Goal: Complete application form: Complete application form

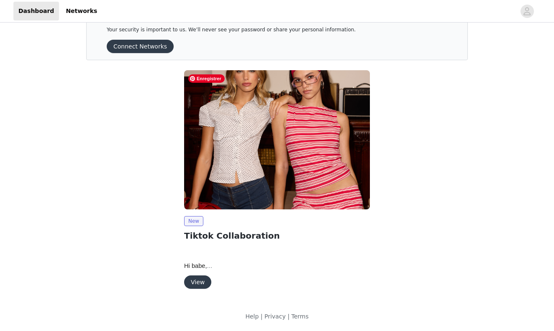
scroll to position [23, 0]
click at [193, 276] on button "View" at bounding box center [197, 282] width 27 height 13
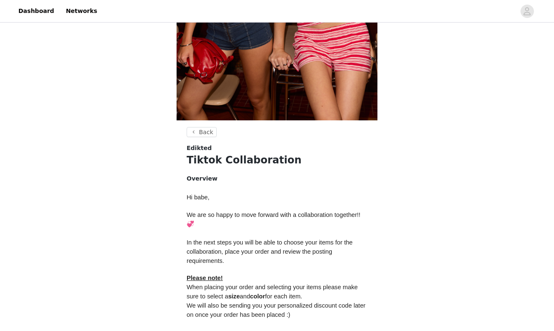
scroll to position [205, 0]
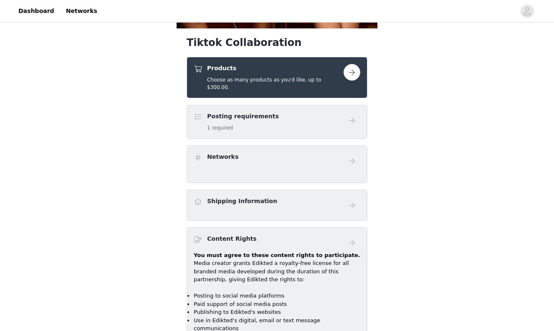
scroll to position [297, 0]
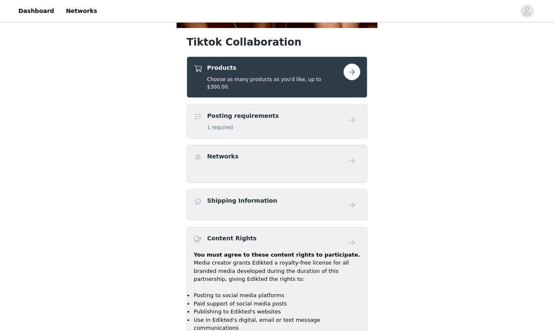
click at [352, 71] on button "button" at bounding box center [351, 72] width 17 height 17
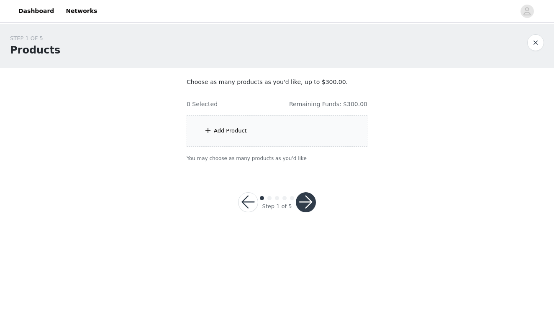
click at [231, 125] on div "Add Product" at bounding box center [277, 130] width 181 height 31
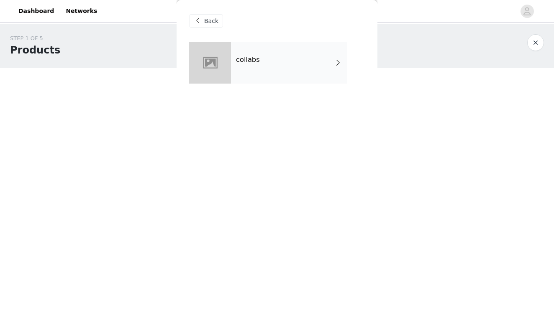
click at [335, 58] on span at bounding box center [338, 63] width 8 height 10
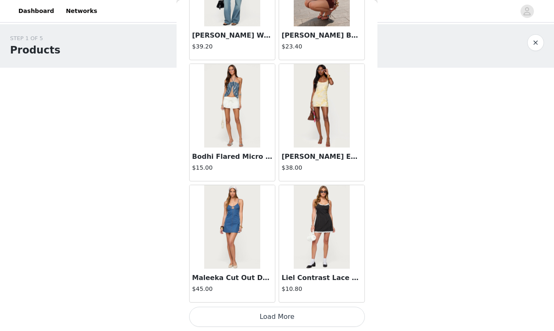
click at [276, 324] on button "Load More" at bounding box center [277, 317] width 176 height 20
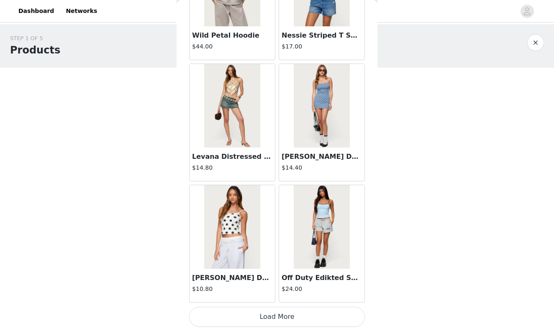
click at [275, 313] on button "Load More" at bounding box center [277, 317] width 176 height 20
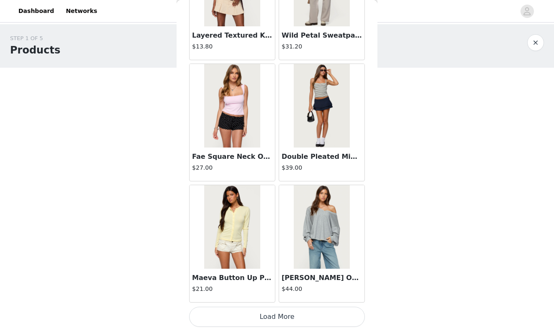
click at [281, 314] on button "Load More" at bounding box center [277, 317] width 176 height 20
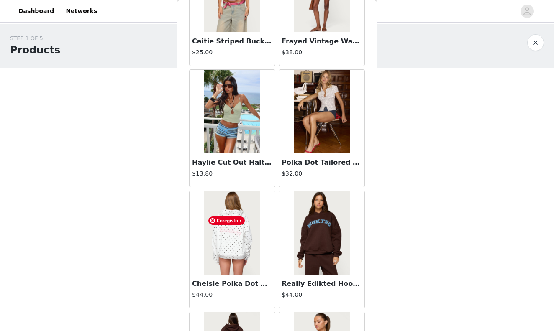
scroll to position [4098, 0]
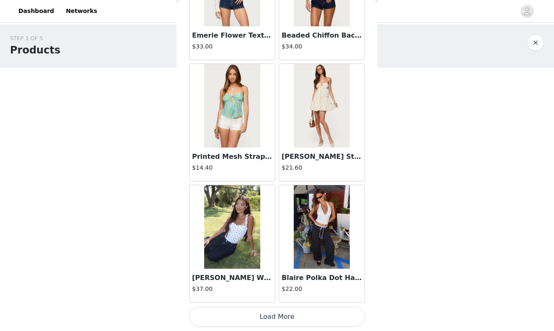
click at [277, 310] on button "Load More" at bounding box center [277, 317] width 176 height 20
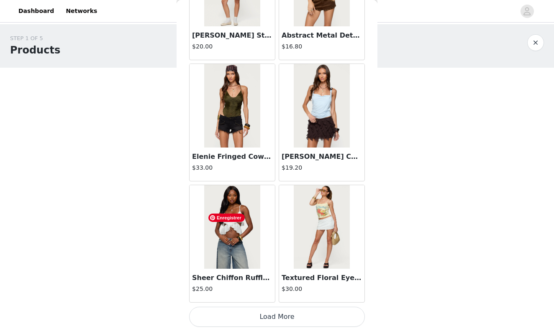
scroll to position [0, 0]
click at [261, 313] on button "Load More" at bounding box center [277, 317] width 176 height 20
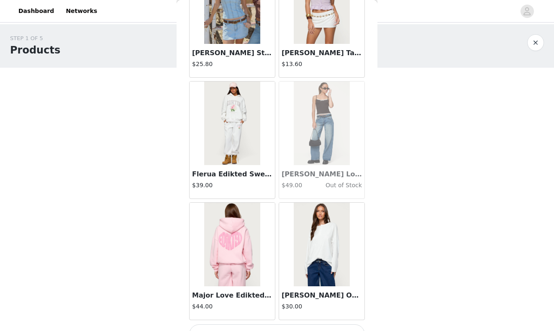
scroll to position [6997, 0]
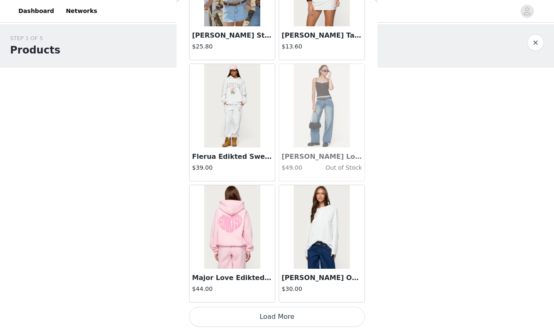
click at [261, 319] on button "Load More" at bounding box center [277, 317] width 176 height 20
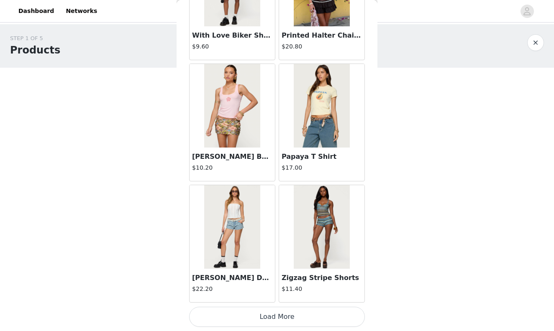
scroll to position [0, 0]
click at [261, 316] on button "Load More" at bounding box center [277, 317] width 176 height 20
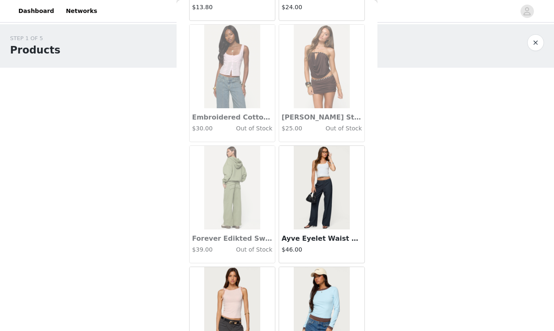
scroll to position [8875, 0]
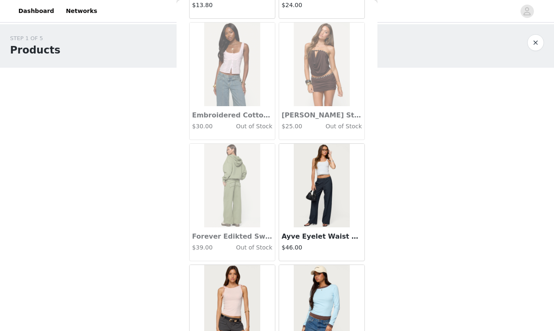
click at [307, 241] on h3 "Ayve Eyelet Waist Straight Leg Pants" at bounding box center [322, 237] width 80 height 10
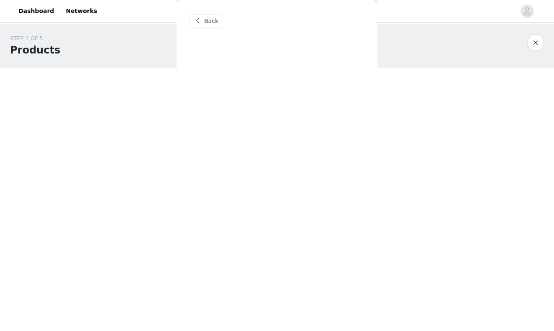
scroll to position [0, 0]
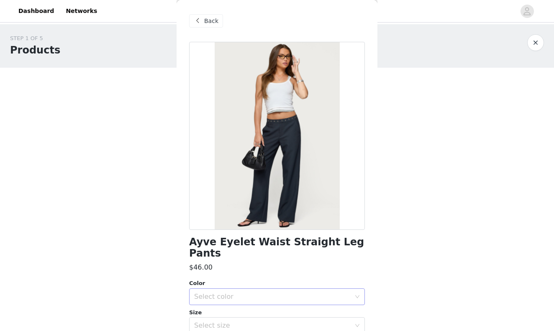
click at [264, 293] on div "Select color" at bounding box center [272, 297] width 156 height 8
click at [256, 301] on li "DARK GRAY" at bounding box center [277, 303] width 176 height 13
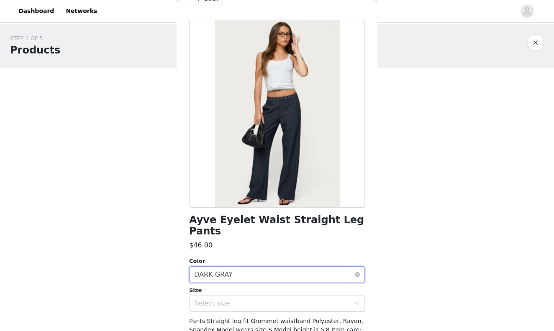
scroll to position [25, 0]
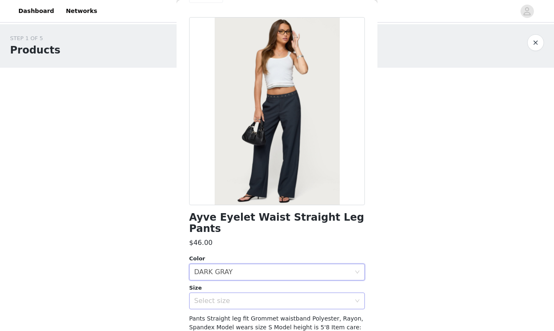
click at [261, 297] on div "Select size" at bounding box center [272, 301] width 156 height 8
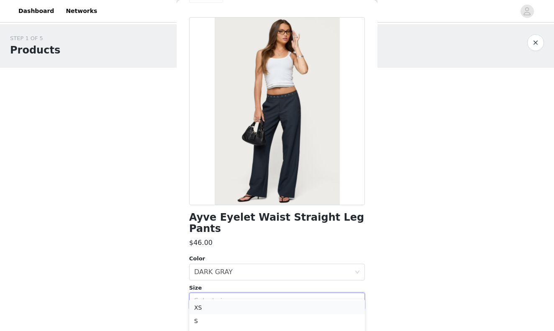
click at [258, 304] on li "XS" at bounding box center [277, 307] width 176 height 13
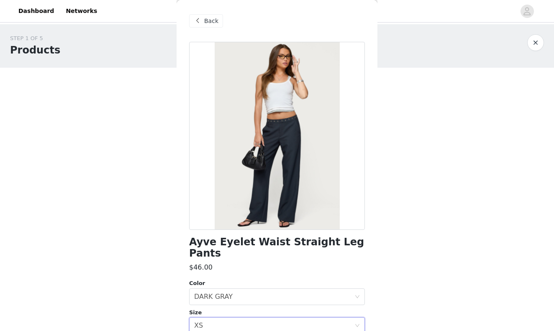
scroll to position [0, 0]
click at [199, 18] on span at bounding box center [197, 21] width 10 height 10
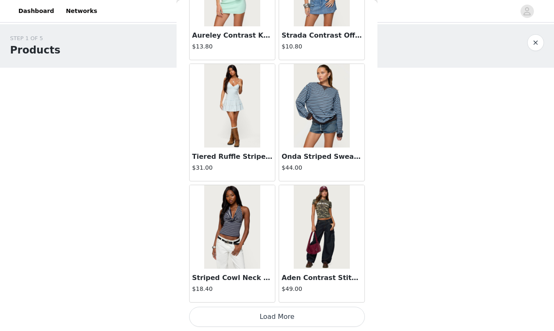
click at [298, 311] on button "Load More" at bounding box center [277, 317] width 176 height 20
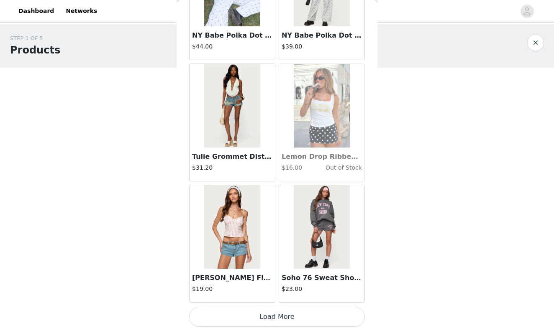
click at [291, 316] on button "Load More" at bounding box center [277, 317] width 176 height 20
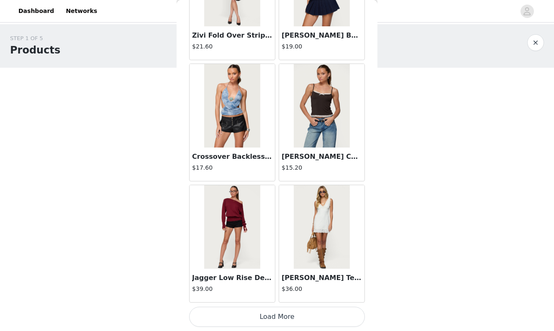
click at [272, 315] on button "Load More" at bounding box center [277, 317] width 176 height 20
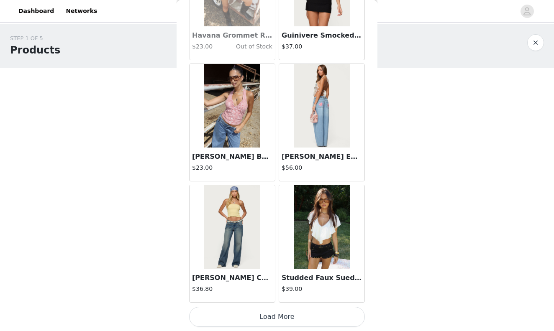
scroll to position [0, 0]
click at [288, 314] on button "Load More" at bounding box center [277, 317] width 176 height 20
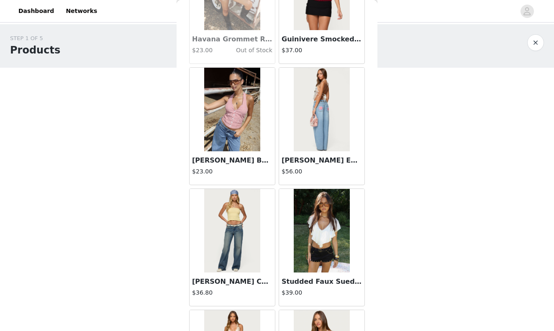
click at [317, 278] on h3 "Studded Faux Suede Micro Shorts" at bounding box center [322, 282] width 80 height 10
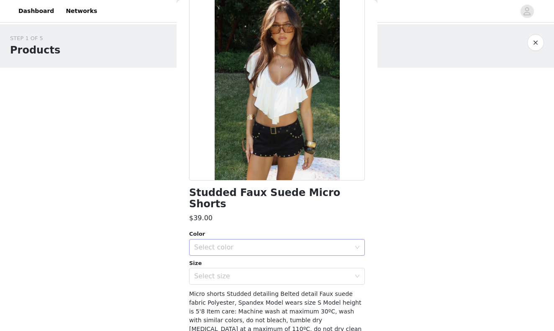
click at [317, 240] on div "Select color" at bounding box center [274, 248] width 160 height 16
click at [301, 272] on div "Select size" at bounding box center [272, 276] width 156 height 8
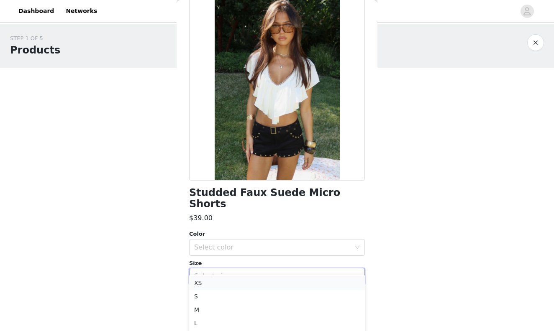
click at [290, 284] on li "XS" at bounding box center [277, 283] width 176 height 13
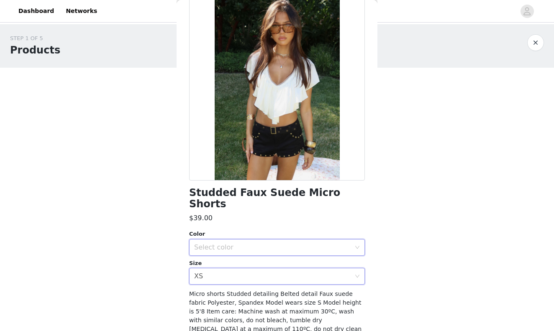
click at [360, 239] on div "Select color" at bounding box center [277, 247] width 176 height 17
click at [297, 250] on li "BLACK" at bounding box center [277, 254] width 176 height 13
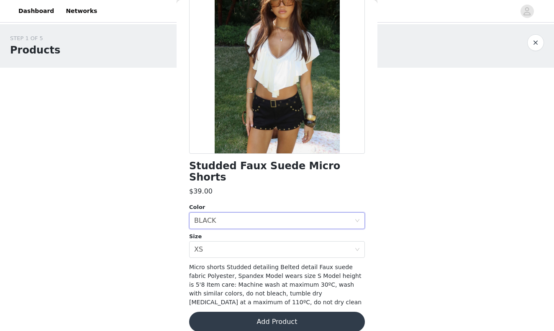
scroll to position [75, 0]
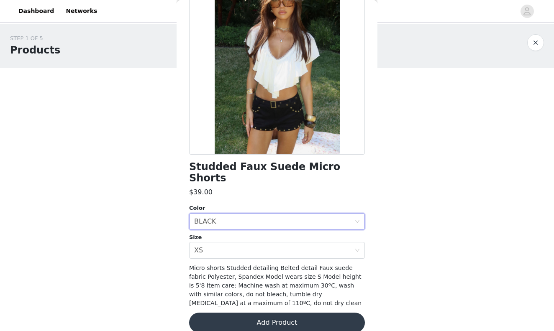
click at [295, 313] on button "Add Product" at bounding box center [277, 323] width 176 height 20
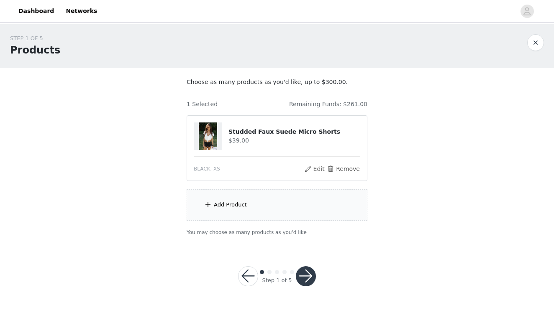
click at [242, 200] on div "Add Product" at bounding box center [277, 204] width 181 height 31
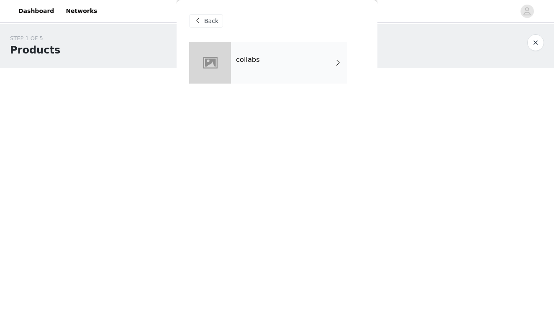
click at [326, 59] on div "collabs" at bounding box center [289, 63] width 116 height 42
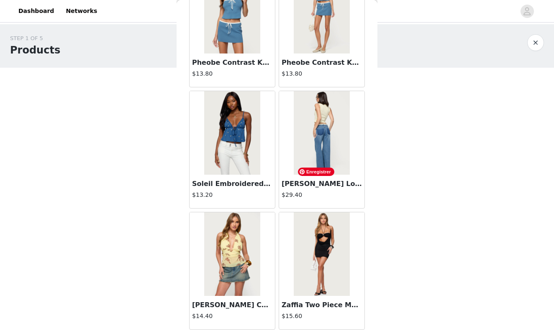
scroll to position [589, 0]
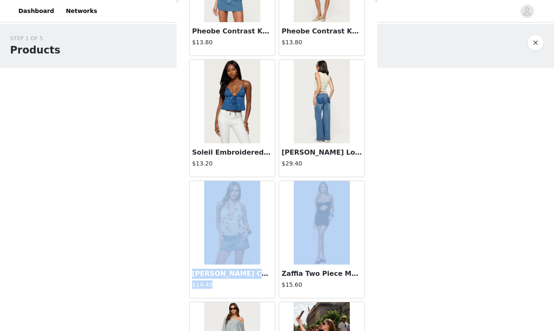
drag, startPoint x: 376, startPoint y: 177, endPoint x: 367, endPoint y: 198, distance: 23.1
click at [367, 199] on div "Back Shelley Asymmetric Crochet Top $13.20 Polka Dot Cupped Chiffon Mini Dress …" at bounding box center [277, 165] width 201 height 331
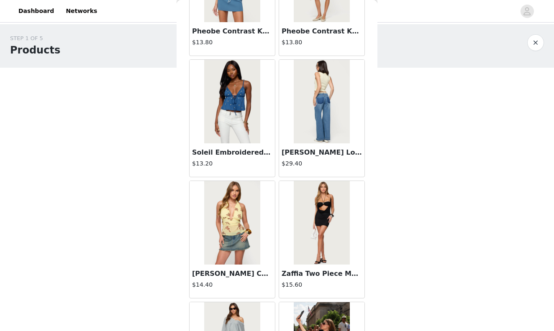
click at [403, 160] on div "STEP 1 OF 5 Products Choose as many products as you'd like, up to $300.00. 1 Se…" at bounding box center [277, 135] width 554 height 222
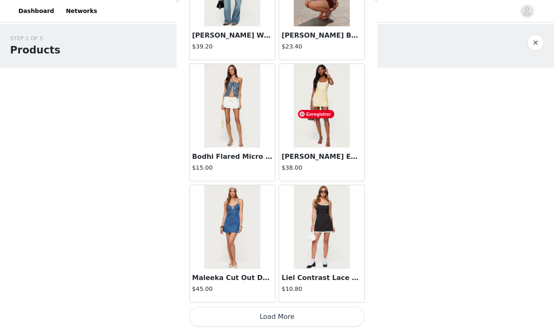
scroll to position [0, 0]
click at [320, 308] on button "Load More" at bounding box center [277, 317] width 176 height 20
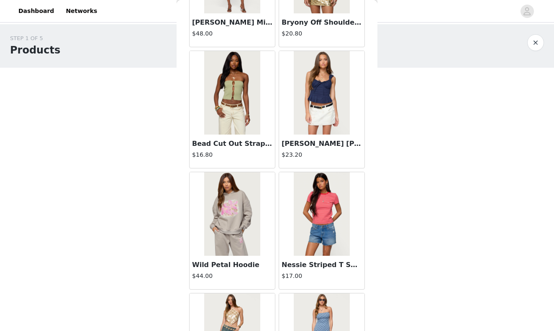
scroll to position [2162, 0]
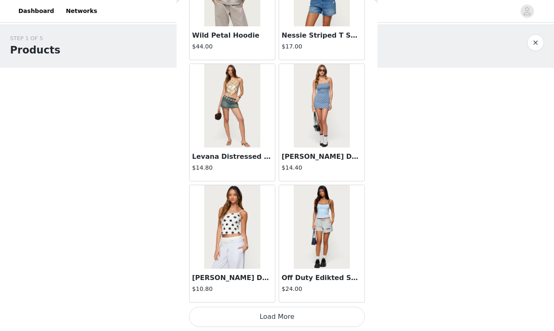
click at [303, 312] on button "Load More" at bounding box center [277, 317] width 176 height 20
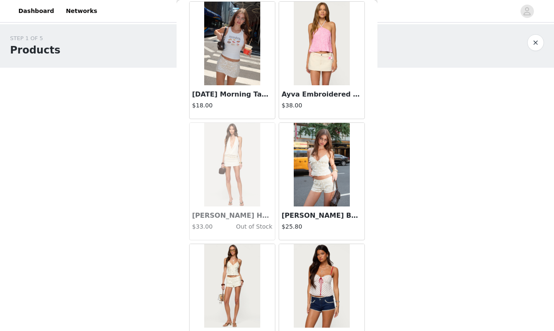
scroll to position [3375, 0]
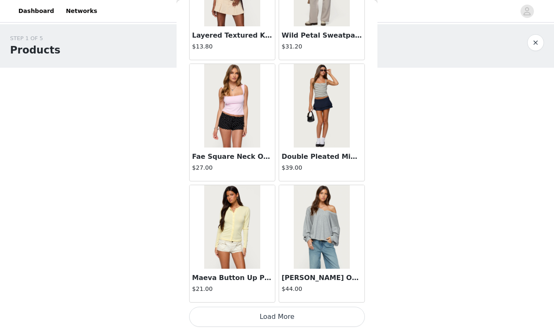
click at [315, 310] on button "Load More" at bounding box center [277, 317] width 176 height 20
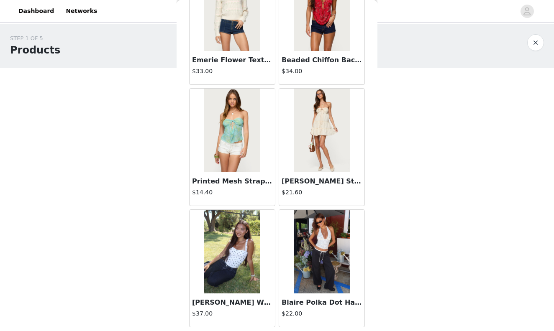
scroll to position [4588, 0]
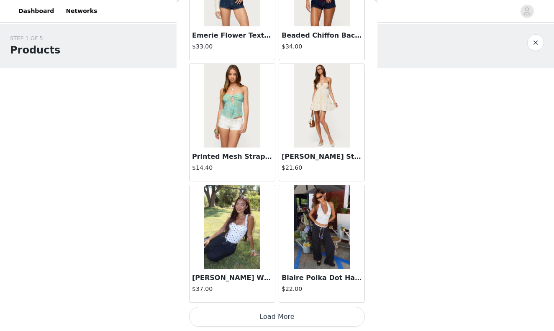
click at [309, 308] on button "Load More" at bounding box center [277, 317] width 176 height 20
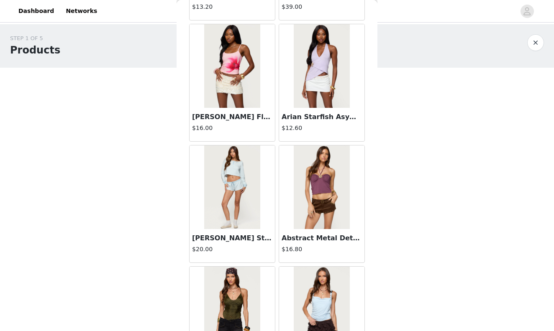
scroll to position [5801, 0]
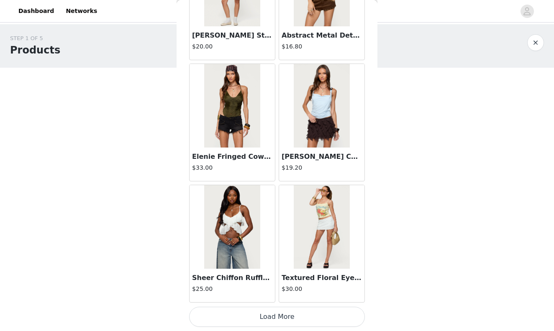
click at [306, 318] on button "Load More" at bounding box center [277, 317] width 176 height 20
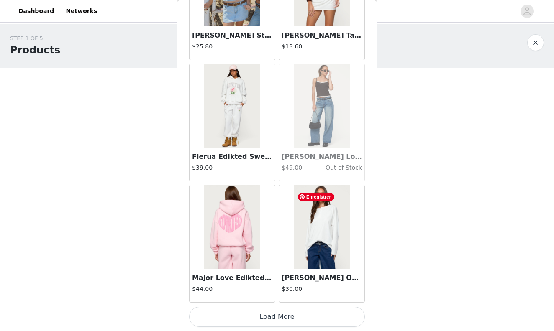
scroll to position [7014, 0]
click at [284, 310] on button "Load More" at bounding box center [277, 317] width 176 height 20
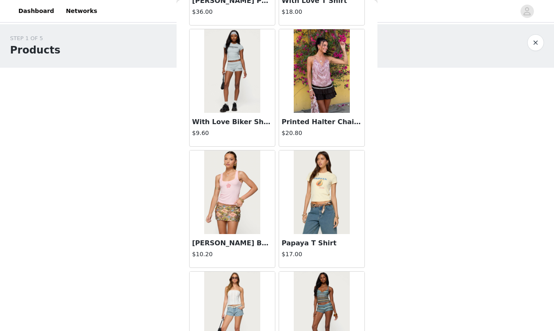
scroll to position [8227, 0]
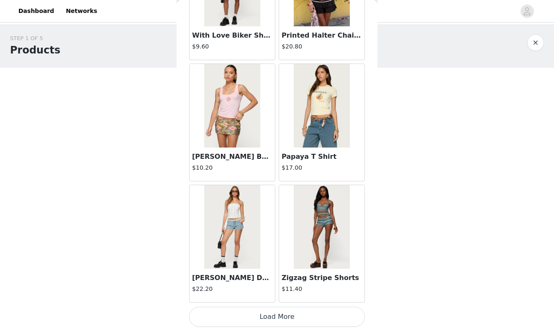
click at [315, 315] on button "Load More" at bounding box center [277, 317] width 176 height 20
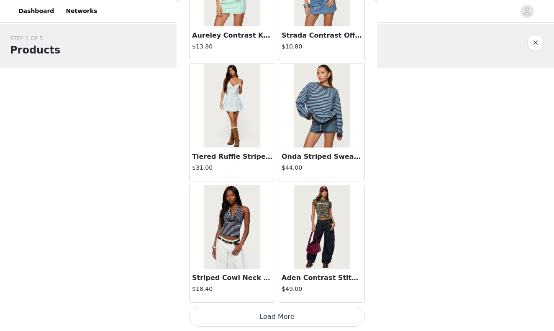
click at [327, 312] on button "Load More" at bounding box center [277, 317] width 176 height 20
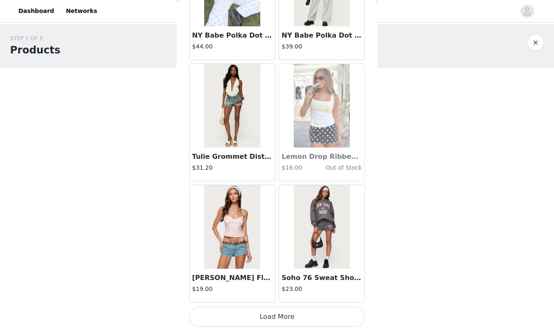
click at [304, 314] on button "Load More" at bounding box center [277, 317] width 176 height 20
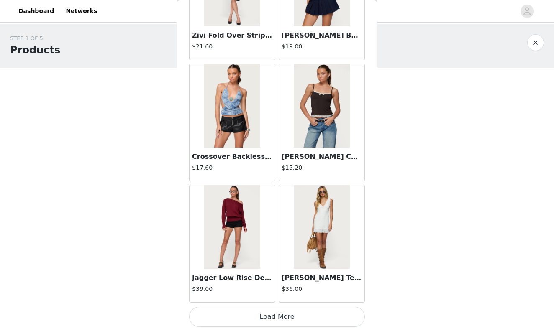
scroll to position [11868, 0]
click at [282, 317] on button "Load More" at bounding box center [277, 317] width 176 height 20
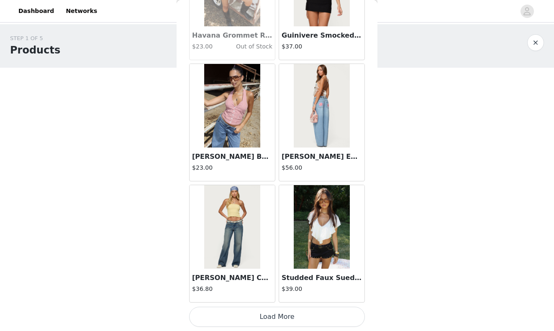
click at [259, 317] on button "Load More" at bounding box center [277, 317] width 176 height 20
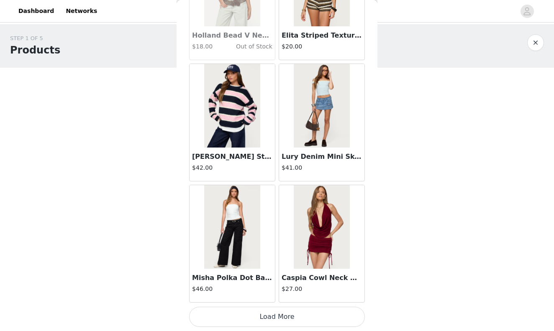
click at [281, 312] on button "Load More" at bounding box center [277, 317] width 176 height 20
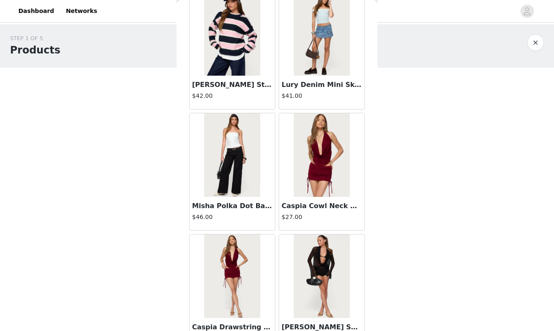
scroll to position [14351, 0]
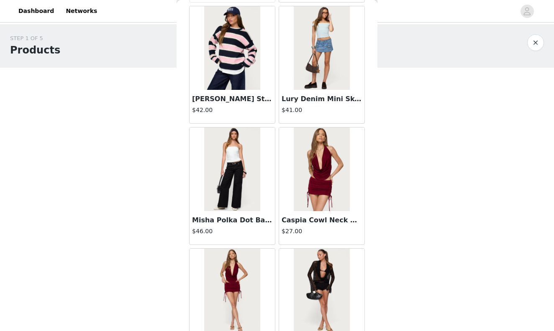
click at [247, 219] on h3 "Misha Polka Dot Baggy Low Jeans" at bounding box center [232, 220] width 80 height 10
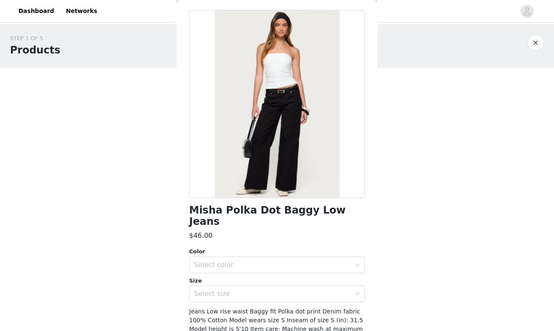
scroll to position [0, 0]
click at [269, 261] on div "Select color" at bounding box center [272, 265] width 156 height 8
click at [258, 268] on li "BLACK" at bounding box center [277, 271] width 176 height 13
click at [217, 290] on div "Select size" at bounding box center [272, 294] width 156 height 8
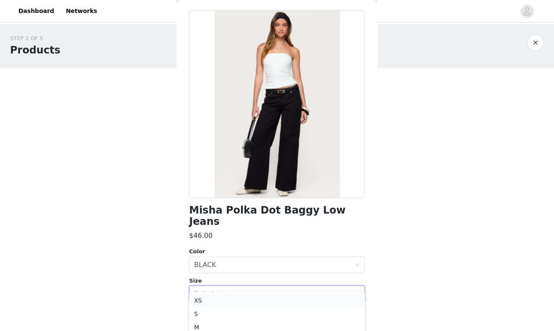
click at [215, 297] on li "XS" at bounding box center [277, 300] width 176 height 13
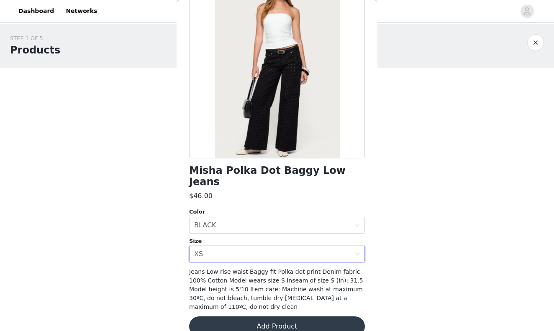
scroll to position [72, 0]
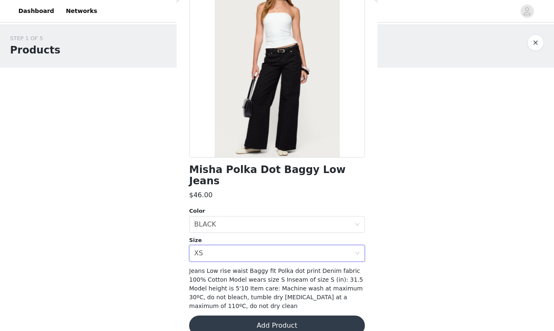
click at [257, 316] on button "Add Product" at bounding box center [277, 326] width 176 height 20
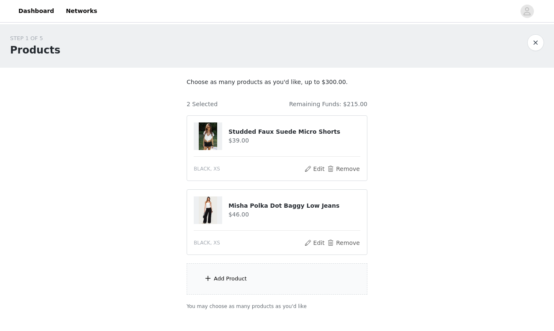
click at [253, 277] on div "Add Product" at bounding box center [277, 279] width 181 height 31
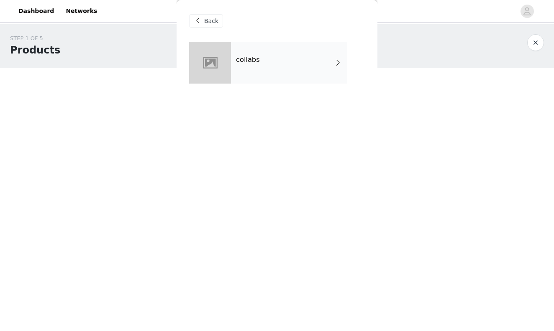
click at [324, 56] on div "collabs" at bounding box center [289, 63] width 116 height 42
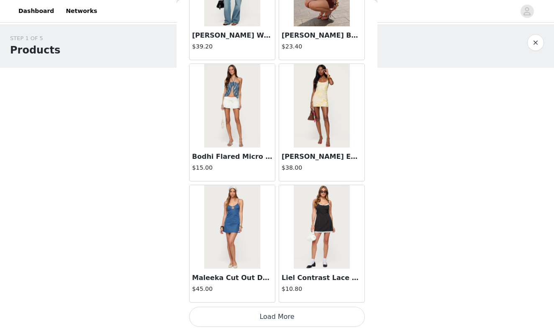
scroll to position [949, 0]
click at [333, 317] on button "Load More" at bounding box center [277, 317] width 176 height 20
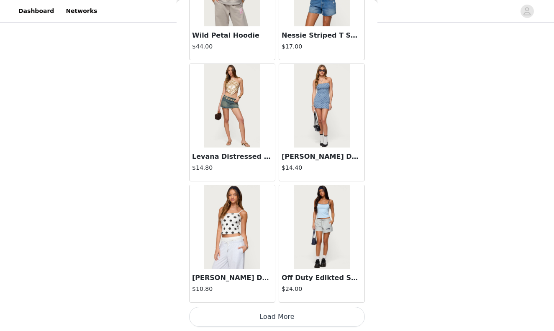
scroll to position [49, 0]
click at [280, 311] on button "Load More" at bounding box center [277, 317] width 176 height 20
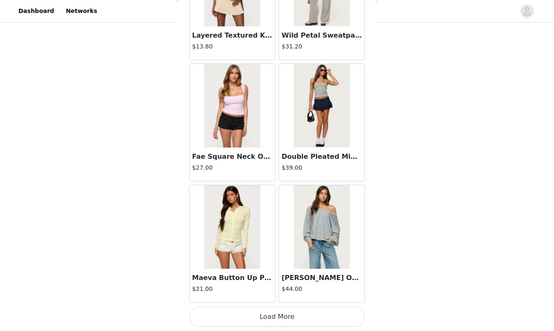
click at [280, 318] on button "Load More" at bounding box center [277, 317] width 176 height 20
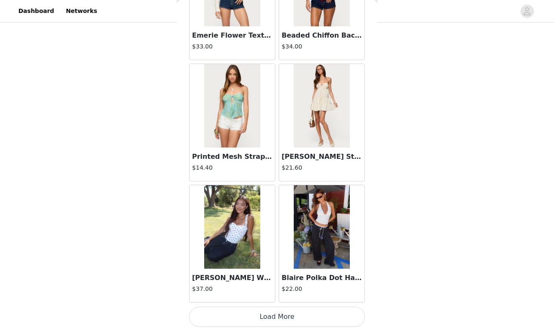
click at [280, 318] on button "Load More" at bounding box center [277, 317] width 176 height 20
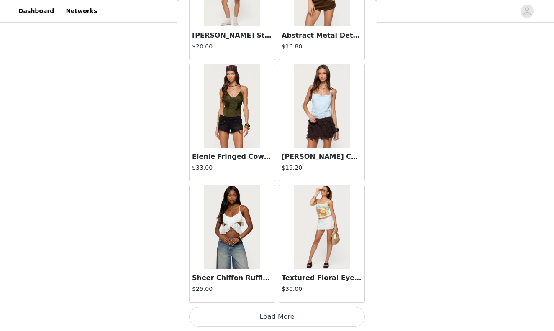
scroll to position [49, 0]
click at [280, 319] on button "Load More" at bounding box center [277, 317] width 176 height 20
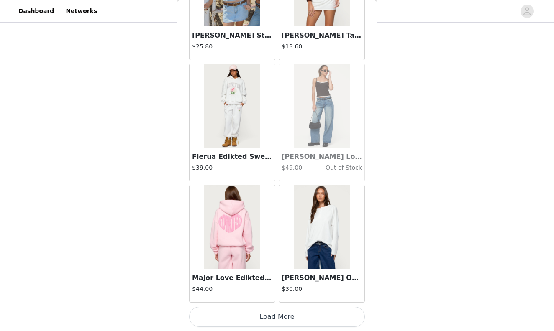
click at [280, 319] on button "Load More" at bounding box center [277, 317] width 176 height 20
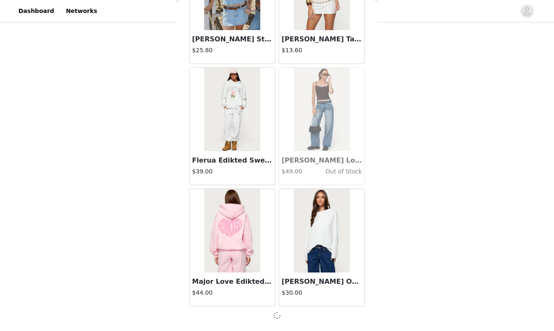
scroll to position [7010, 0]
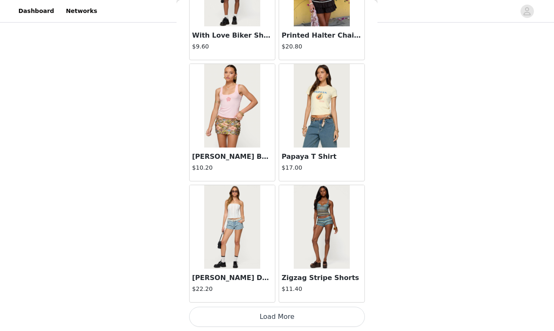
click at [282, 317] on button "Load More" at bounding box center [277, 317] width 176 height 20
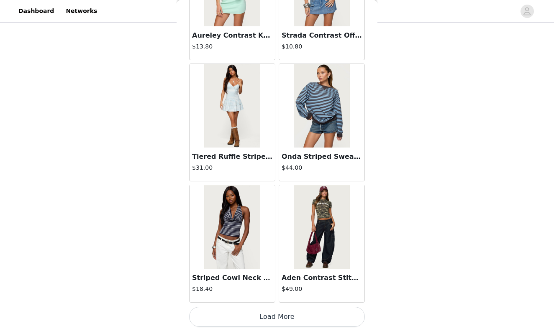
scroll to position [9440, 0]
click at [282, 317] on button "Load More" at bounding box center [277, 317] width 176 height 20
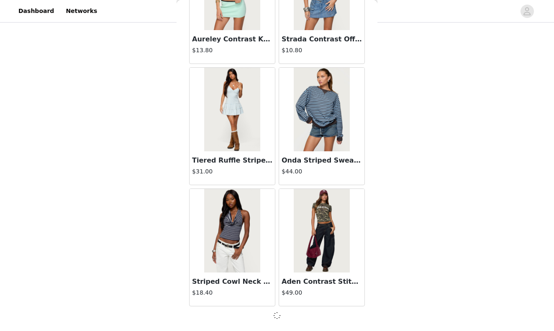
scroll to position [9437, 0]
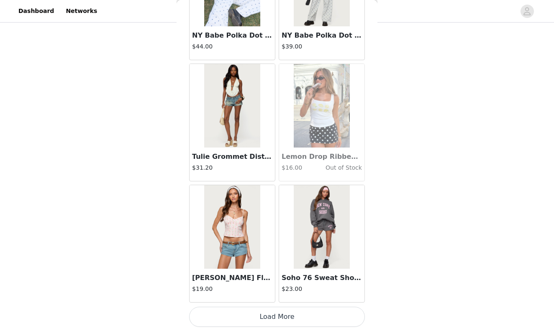
click at [282, 317] on button "Load More" at bounding box center [277, 317] width 176 height 20
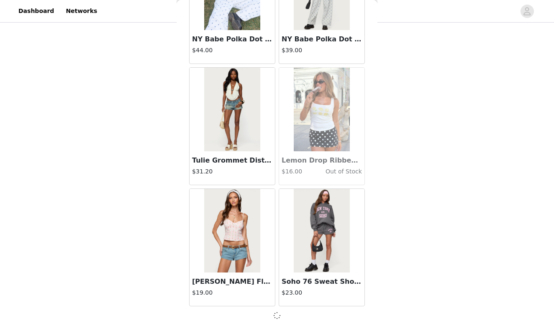
scroll to position [10650, 0]
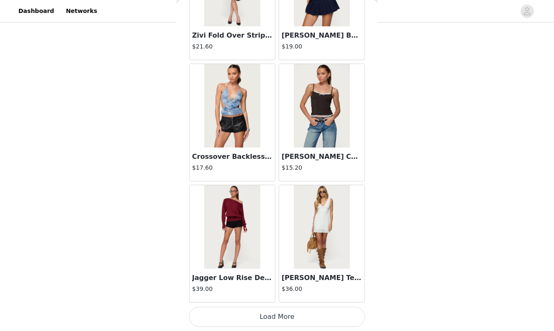
click at [282, 317] on button "Load More" at bounding box center [277, 317] width 176 height 20
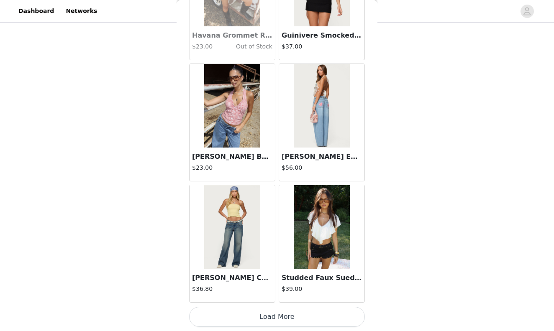
click at [282, 317] on button "Load More" at bounding box center [277, 317] width 176 height 20
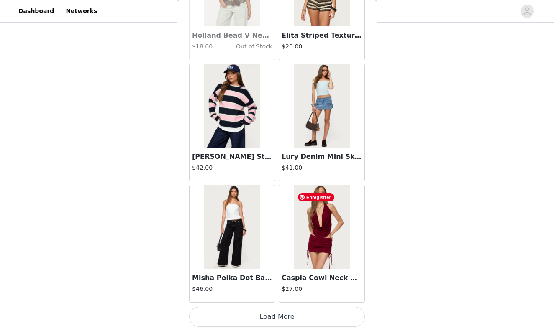
scroll to position [14293, 0]
click at [284, 320] on button "Load More" at bounding box center [277, 317] width 176 height 20
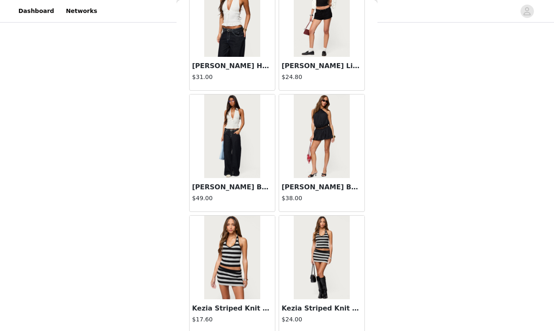
scroll to position [14992, 0]
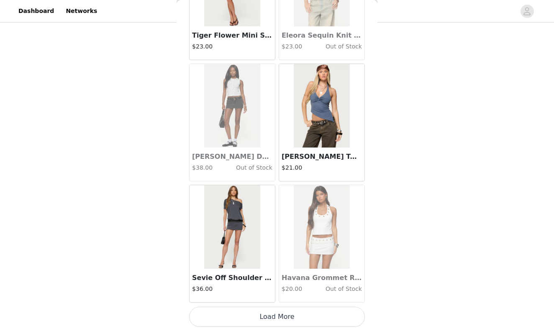
click at [289, 315] on button "Load More" at bounding box center [277, 317] width 176 height 20
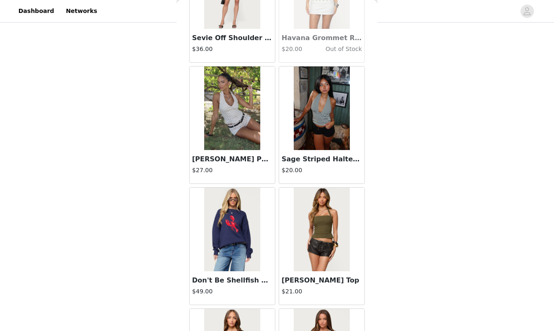
scroll to position [15748, 0]
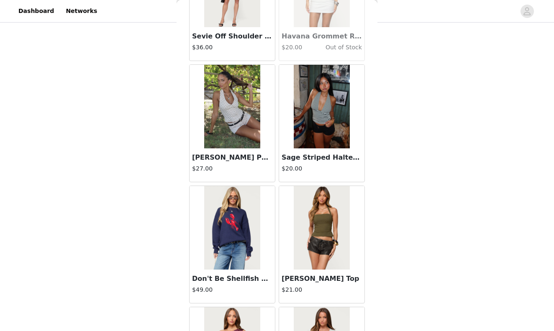
click at [236, 284] on h3 "Don't Be Shellfish Knit Sweater" at bounding box center [232, 279] width 80 height 10
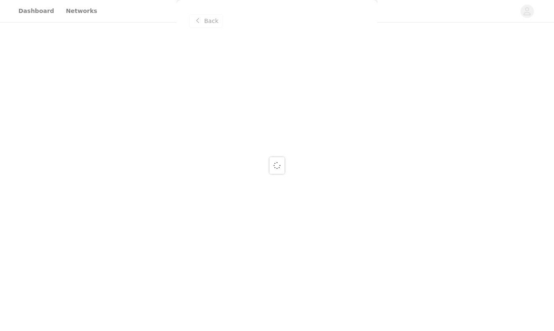
scroll to position [0, 0]
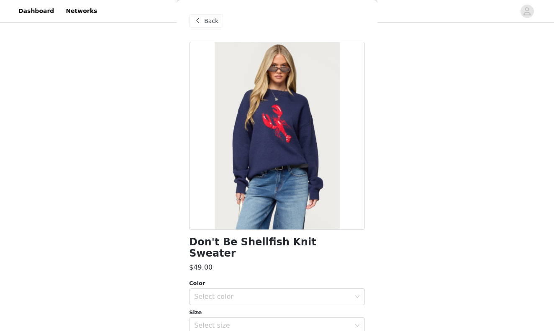
click at [236, 293] on div "Select color" at bounding box center [272, 297] width 156 height 8
click at [233, 300] on li "NAVY" at bounding box center [277, 303] width 176 height 13
click at [237, 322] on div "Select size" at bounding box center [272, 326] width 156 height 8
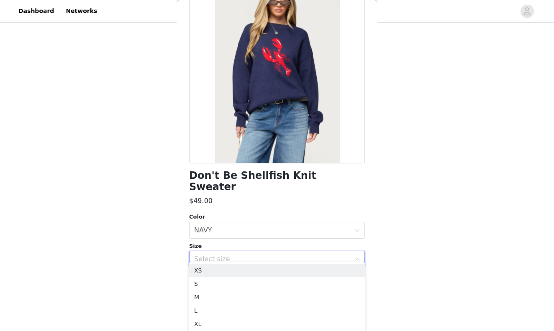
scroll to position [111, 0]
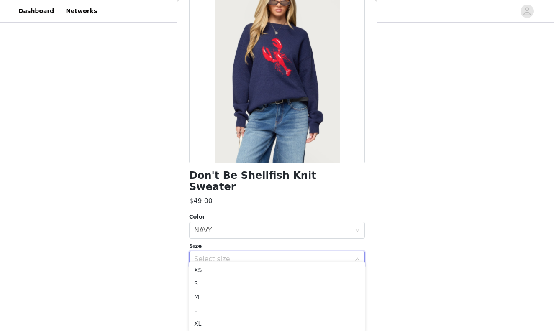
click at [397, 204] on div "STEP 1 OF 5 Products Choose as many products as you'd like, up to $300.00. 2 Se…" at bounding box center [277, 61] width 554 height 296
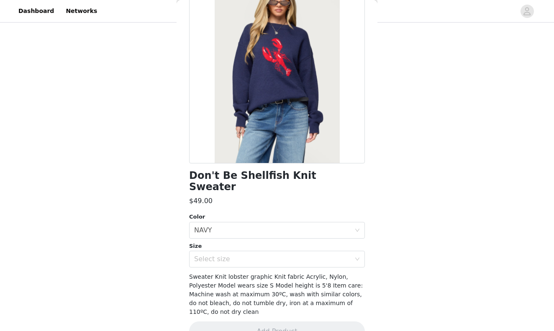
scroll to position [49, 0]
click at [284, 252] on div "Select size" at bounding box center [274, 259] width 160 height 16
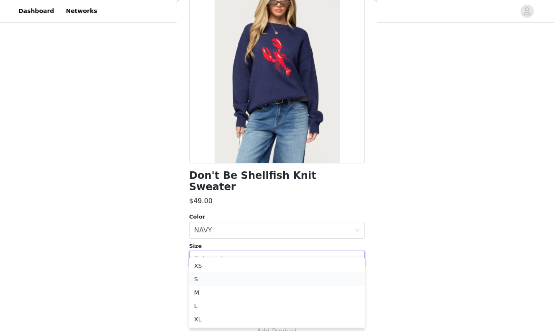
click at [270, 274] on li "S" at bounding box center [277, 279] width 176 height 13
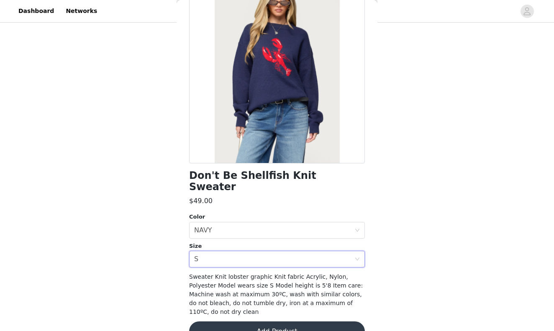
click at [274, 322] on button "Add Product" at bounding box center [277, 332] width 176 height 20
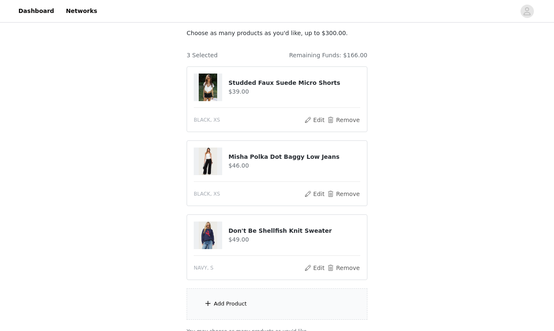
click at [235, 297] on div "Add Product" at bounding box center [277, 304] width 181 height 31
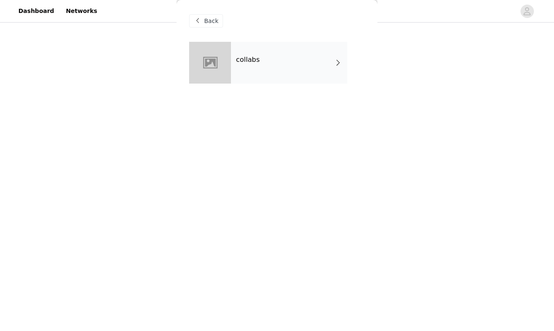
click at [342, 65] on div "collabs" at bounding box center [289, 63] width 116 height 42
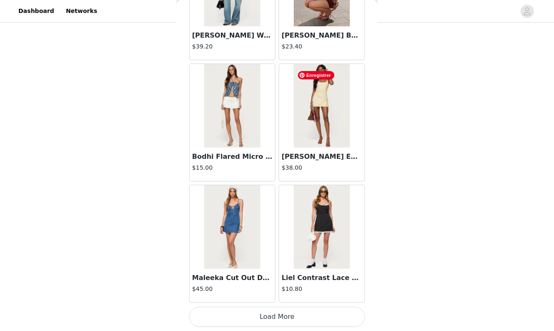
scroll to position [123, 0]
click at [280, 318] on button "Load More" at bounding box center [277, 317] width 176 height 20
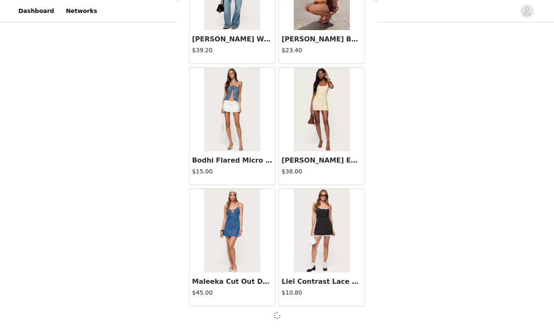
scroll to position [945, 0]
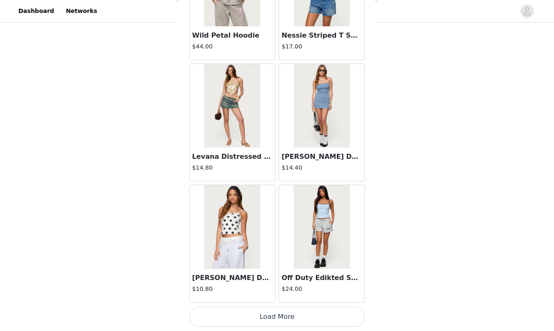
click at [280, 318] on button "Load More" at bounding box center [277, 317] width 176 height 20
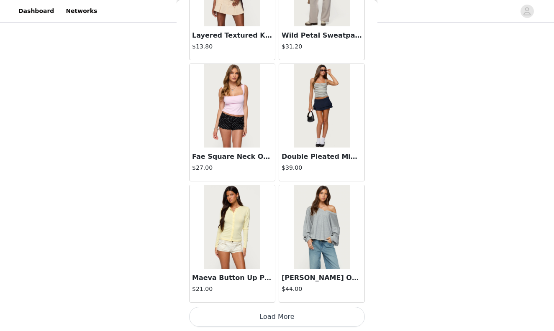
click at [280, 318] on button "Load More" at bounding box center [277, 317] width 176 height 20
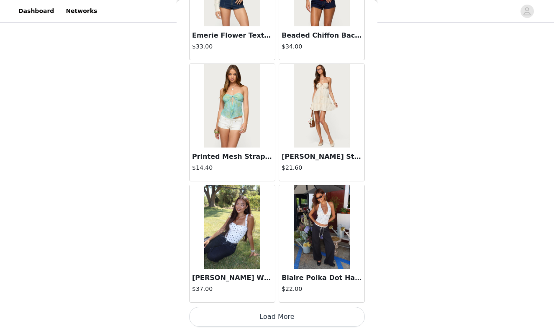
click at [280, 318] on button "Load More" at bounding box center [277, 317] width 176 height 20
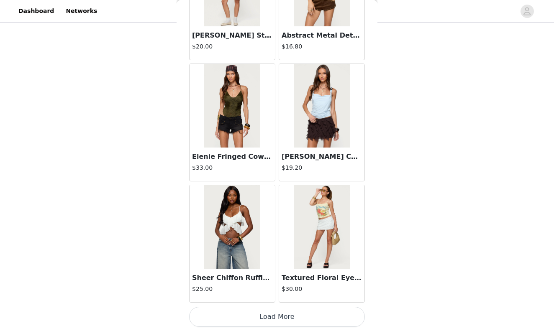
click at [280, 318] on button "Load More" at bounding box center [277, 317] width 176 height 20
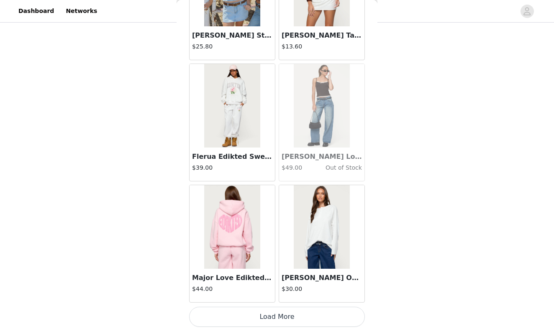
click at [280, 318] on button "Load More" at bounding box center [277, 317] width 176 height 20
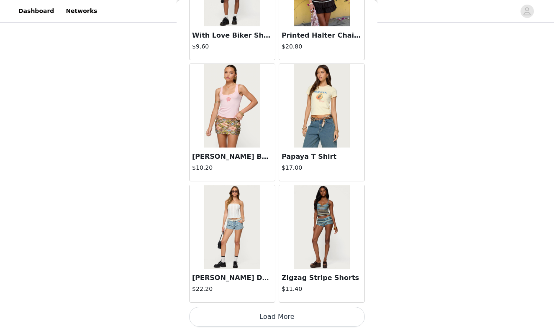
click at [280, 315] on button "Load More" at bounding box center [277, 317] width 176 height 20
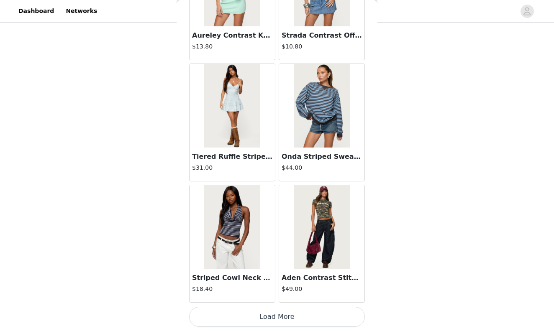
click at [280, 315] on button "Load More" at bounding box center [277, 317] width 176 height 20
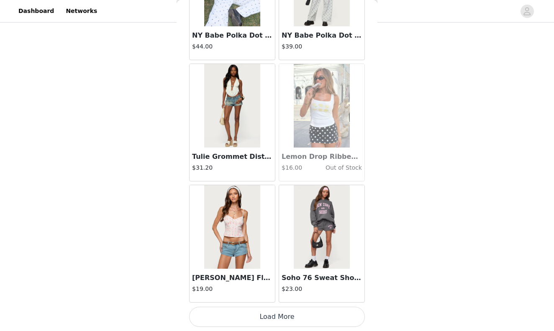
click at [280, 315] on button "Load More" at bounding box center [277, 317] width 176 height 20
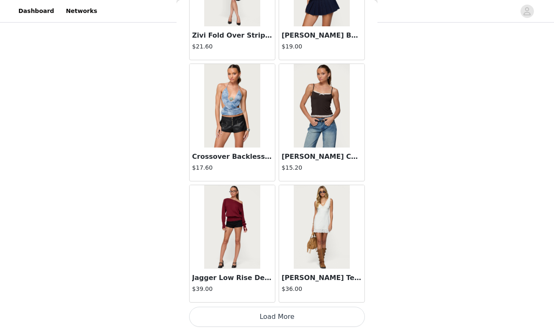
click at [280, 314] on button "Load More" at bounding box center [277, 317] width 176 height 20
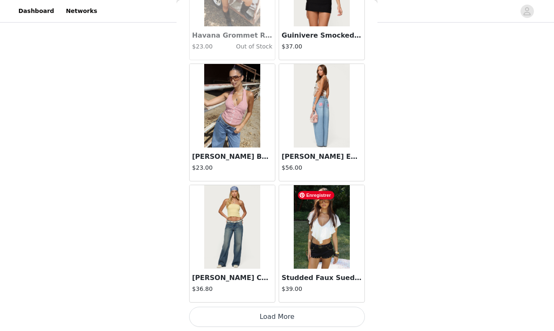
scroll to position [13080, 0]
click at [291, 313] on button "Load More" at bounding box center [277, 317] width 176 height 20
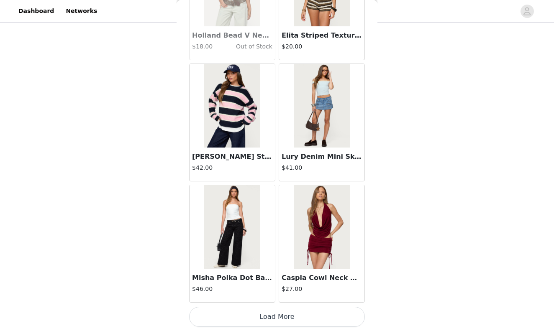
scroll to position [123, 0]
click at [282, 320] on button "Load More" at bounding box center [277, 317] width 176 height 20
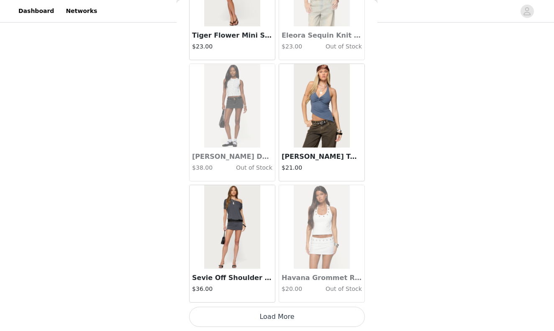
click at [282, 318] on button "Load More" at bounding box center [277, 317] width 176 height 20
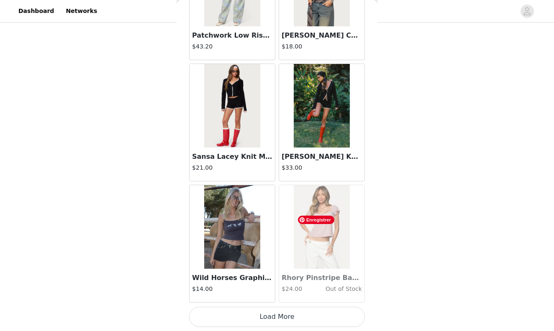
scroll to position [123, 0]
click at [298, 317] on button "Load More" at bounding box center [277, 317] width 176 height 20
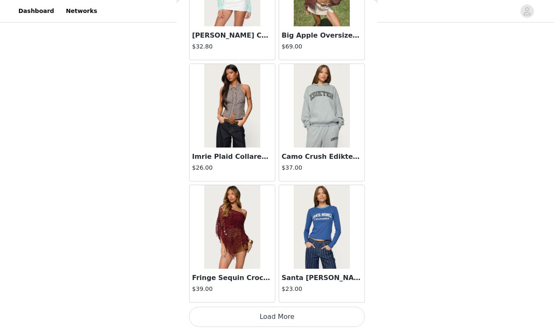
click at [278, 315] on button "Load More" at bounding box center [277, 317] width 176 height 20
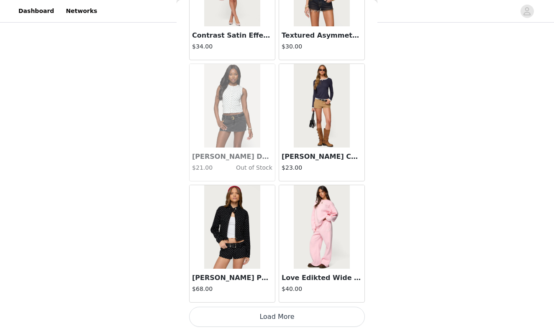
scroll to position [19145, 0]
click at [274, 321] on button "Load More" at bounding box center [277, 317] width 176 height 20
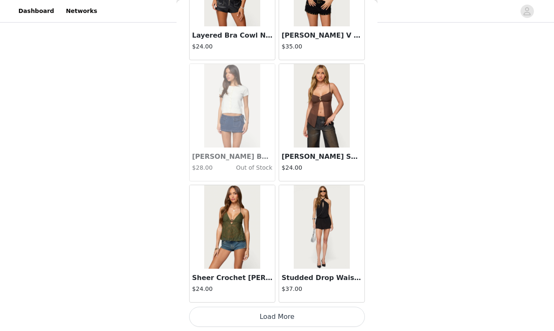
scroll to position [20359, 0]
click at [274, 318] on button "Load More" at bounding box center [277, 317] width 176 height 20
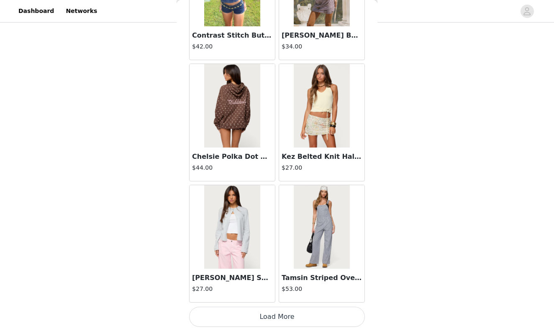
click at [275, 311] on button "Load More" at bounding box center [277, 317] width 176 height 20
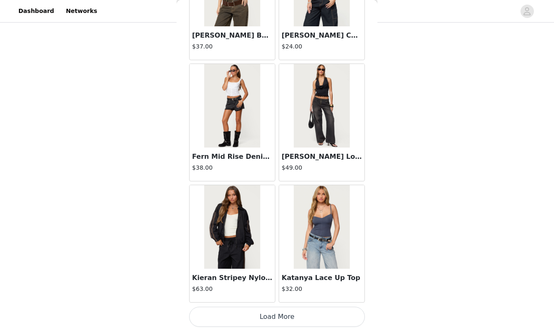
scroll to position [22785, 0]
click at [266, 318] on button "Load More" at bounding box center [277, 317] width 176 height 20
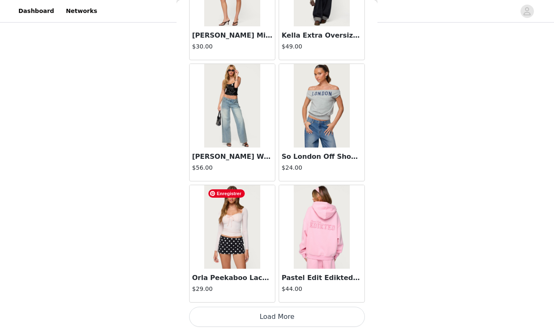
scroll to position [122, 0]
click at [287, 315] on button "Load More" at bounding box center [277, 317] width 176 height 20
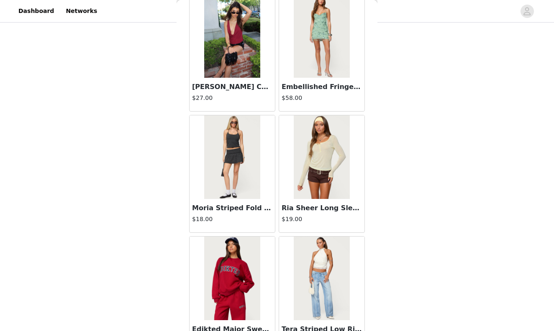
scroll to position [24675, 0]
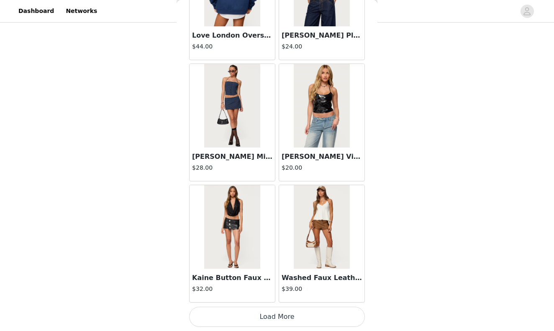
click at [286, 317] on button "Load More" at bounding box center [277, 317] width 176 height 20
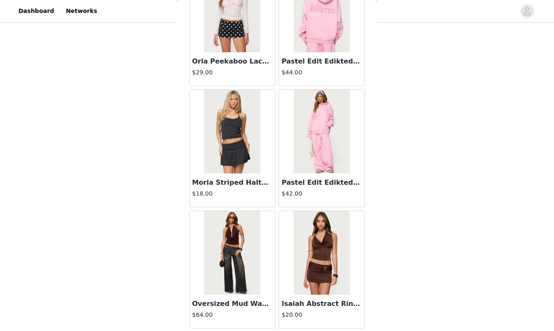
scroll to position [24205, 0]
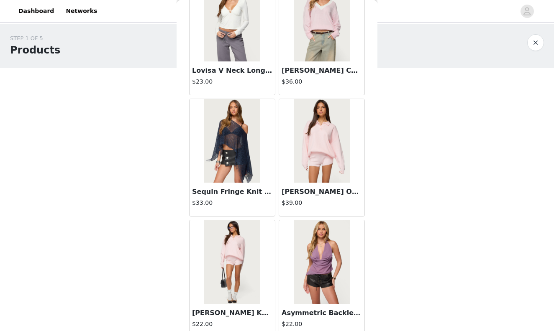
click at [300, 190] on h3 "[PERSON_NAME] Oversized Knit Polo Sweater" at bounding box center [322, 192] width 80 height 10
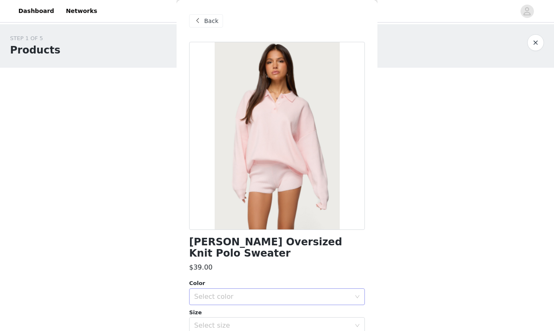
click at [270, 293] on div "Select color" at bounding box center [272, 297] width 156 height 8
click at [275, 302] on li "LIGHT PINK" at bounding box center [277, 303] width 176 height 13
click at [272, 322] on div "Select size" at bounding box center [272, 326] width 156 height 8
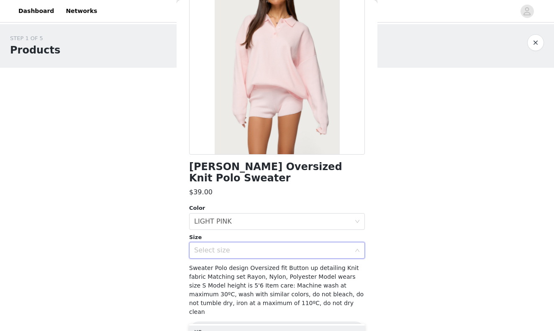
click at [341, 246] on div "Select size" at bounding box center [272, 250] width 156 height 8
click at [359, 248] on icon "icon: down" at bounding box center [357, 250] width 5 height 5
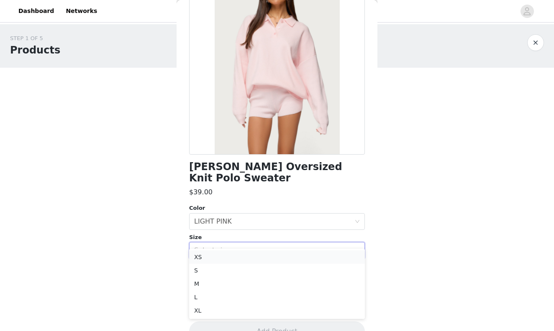
click at [338, 253] on li "XS" at bounding box center [277, 257] width 176 height 13
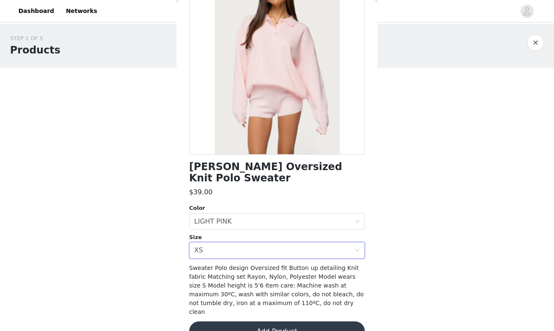
click at [315, 322] on button "Add Product" at bounding box center [277, 332] width 176 height 20
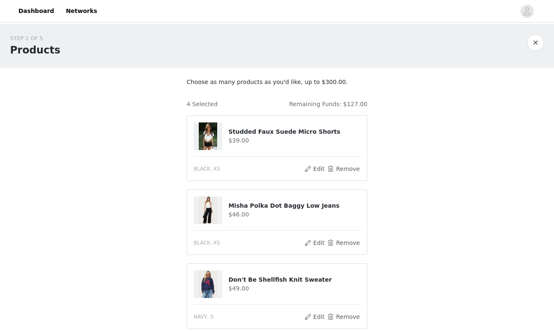
scroll to position [0, 0]
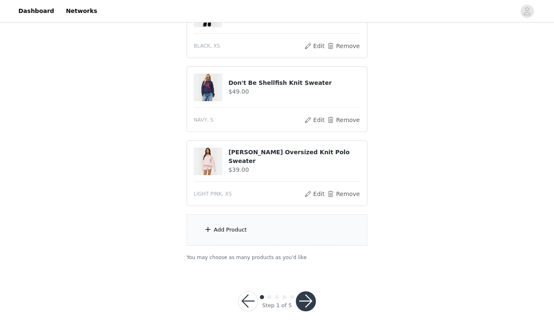
click at [282, 236] on div "Add Product" at bounding box center [277, 230] width 181 height 31
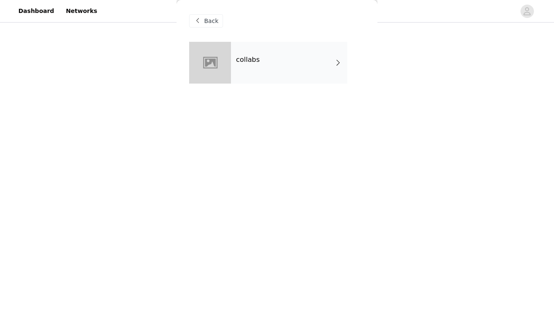
click at [335, 70] on div "collabs" at bounding box center [289, 63] width 116 height 42
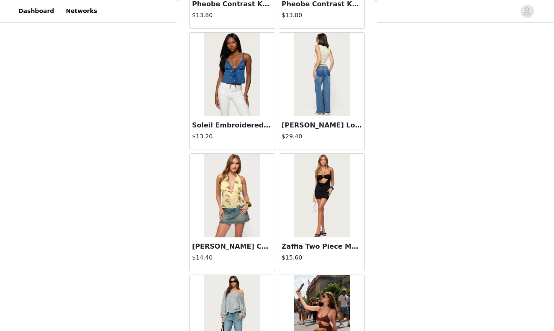
scroll to position [615, 0]
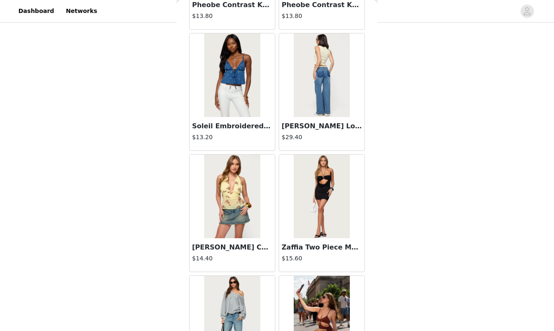
click at [248, 138] on h4 "$13.20" at bounding box center [232, 137] width 80 height 9
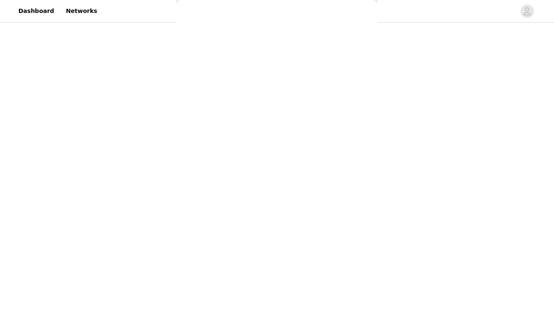
scroll to position [0, 0]
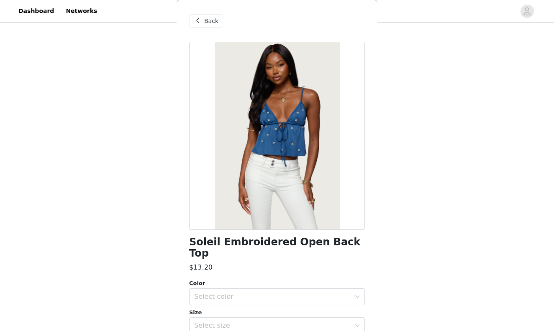
click at [204, 19] on span "Back" at bounding box center [211, 21] width 14 height 9
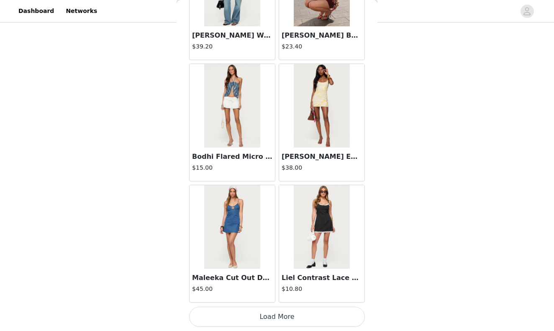
scroll to position [197, 0]
click at [287, 315] on button "Load More" at bounding box center [277, 317] width 176 height 20
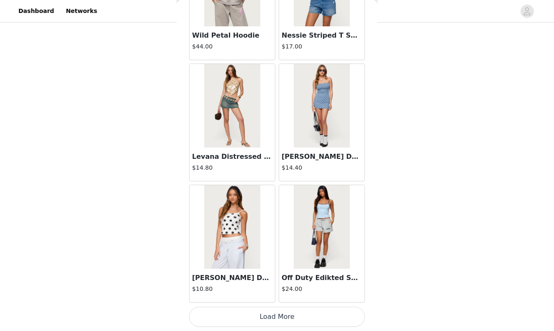
click at [287, 313] on button "Load More" at bounding box center [277, 317] width 176 height 20
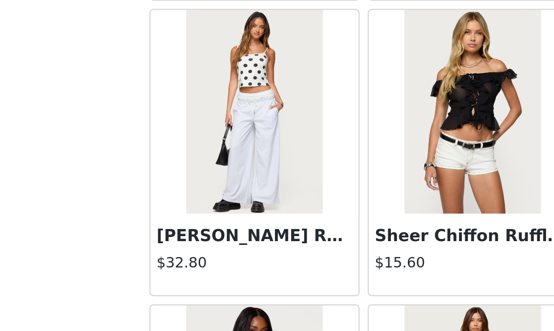
scroll to position [2996, 0]
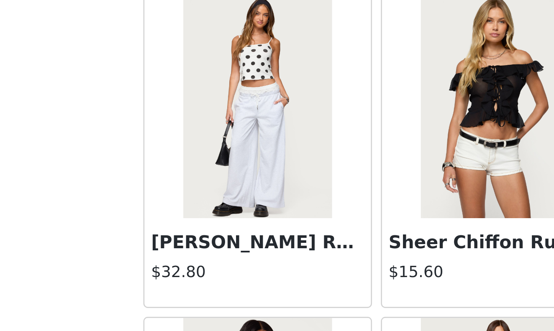
click at [192, 289] on h3 "[PERSON_NAME] Ruffle Lace Sweatpants" at bounding box center [232, 294] width 80 height 10
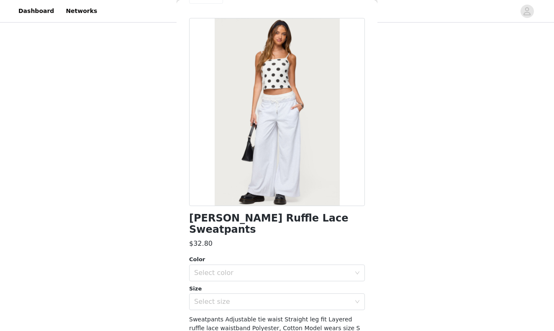
scroll to position [73, 0]
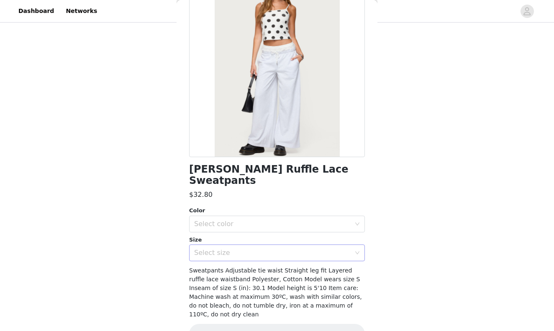
click at [208, 248] on div "Select size" at bounding box center [274, 253] width 160 height 16
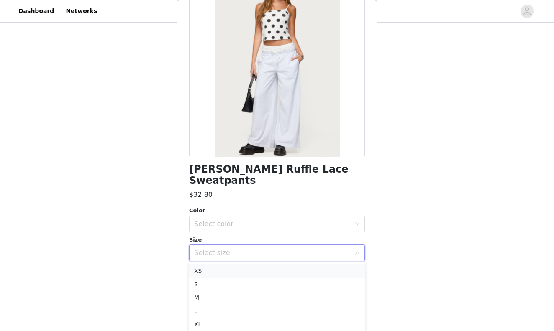
click at [207, 265] on li "XS" at bounding box center [277, 270] width 176 height 13
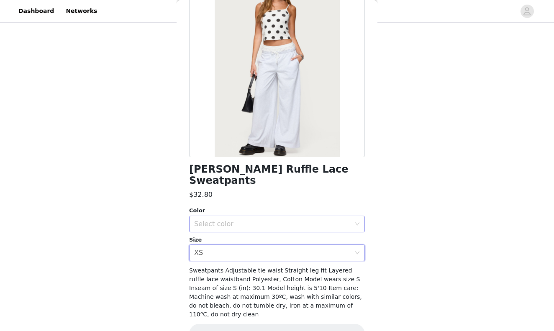
click at [230, 228] on div "Select color" at bounding box center [272, 224] width 156 height 8
click at [233, 237] on li "LIGHT GREY MELANGE" at bounding box center [277, 242] width 176 height 13
click at [256, 324] on button "Add Product" at bounding box center [277, 334] width 176 height 20
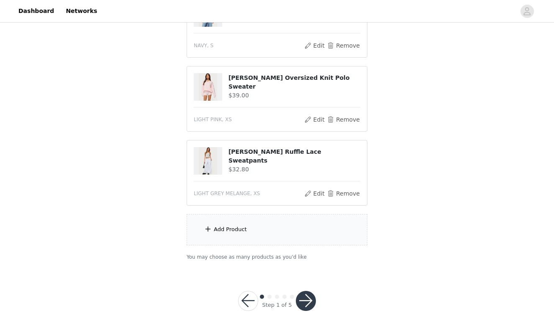
scroll to position [271, 0]
click at [204, 227] on span at bounding box center [208, 230] width 8 height 10
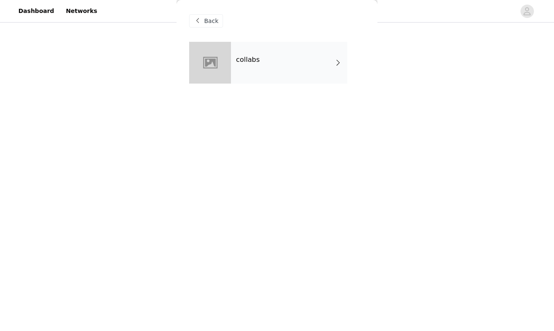
click at [328, 61] on div "collabs" at bounding box center [289, 63] width 116 height 42
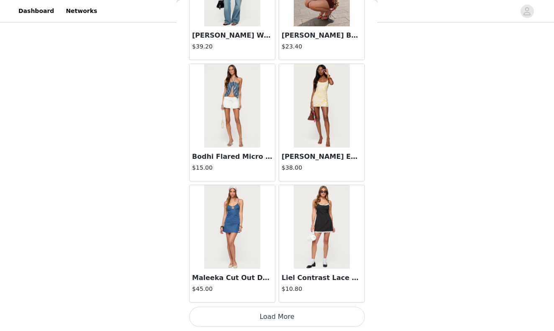
click at [284, 310] on button "Load More" at bounding box center [277, 317] width 176 height 20
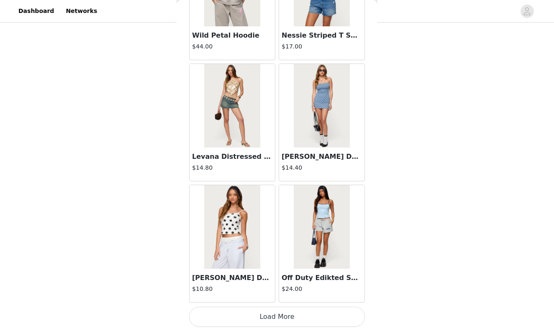
click at [278, 314] on button "Load More" at bounding box center [277, 317] width 176 height 20
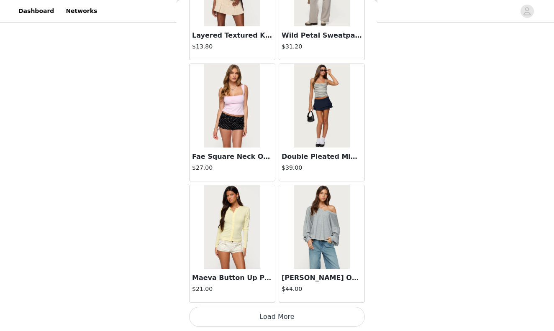
scroll to position [3375, 0]
click at [278, 314] on button "Load More" at bounding box center [277, 317] width 176 height 20
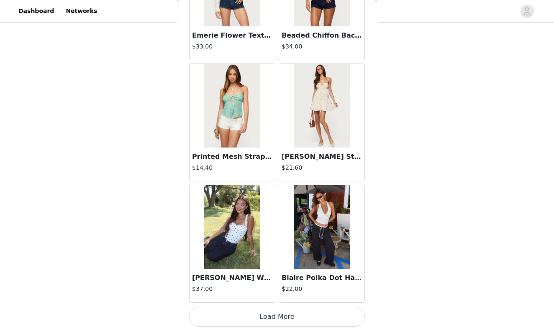
click at [276, 316] on button "Load More" at bounding box center [277, 317] width 176 height 20
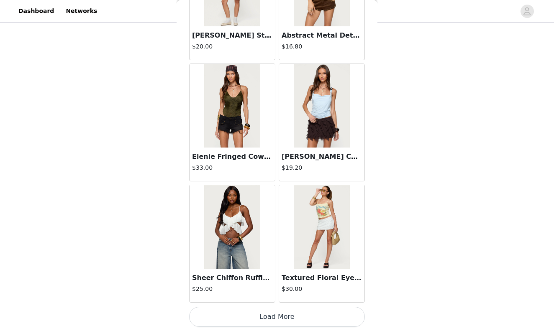
scroll to position [271, 0]
click at [295, 315] on button "Load More" at bounding box center [277, 317] width 176 height 20
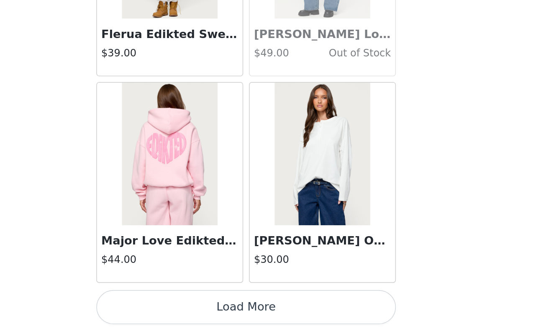
click at [189, 307] on button "Load More" at bounding box center [277, 317] width 176 height 20
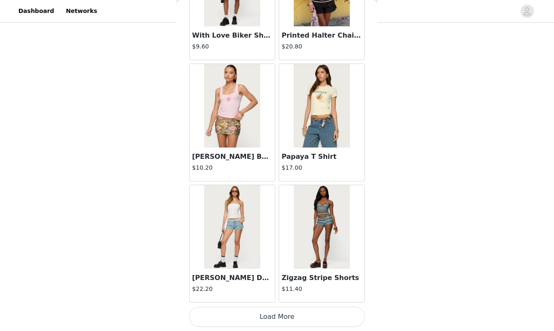
click at [291, 312] on button "Load More" at bounding box center [277, 317] width 176 height 20
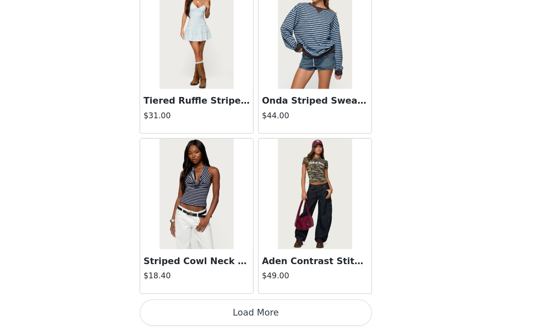
click at [197, 307] on button "Load More" at bounding box center [277, 317] width 176 height 20
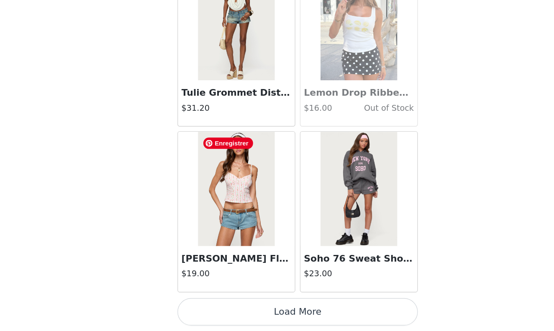
click at [215, 307] on button "Load More" at bounding box center [277, 317] width 176 height 20
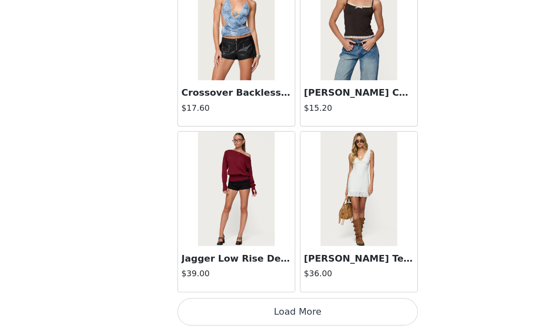
scroll to position [273, 0]
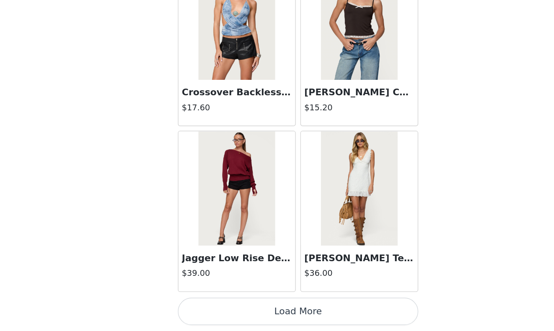
click at [221, 307] on button "Load More" at bounding box center [277, 317] width 176 height 20
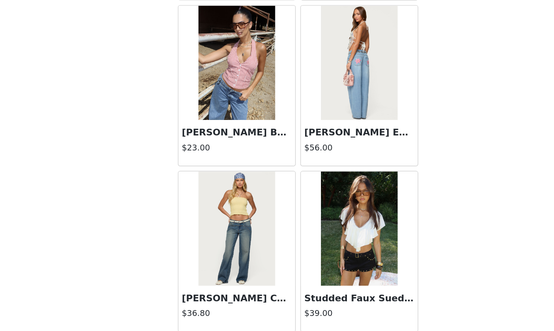
scroll to position [271, 0]
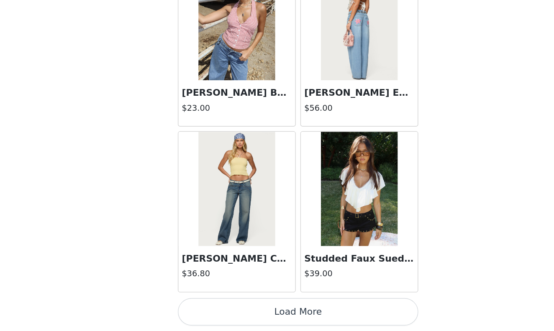
click at [221, 307] on button "Load More" at bounding box center [277, 317] width 176 height 20
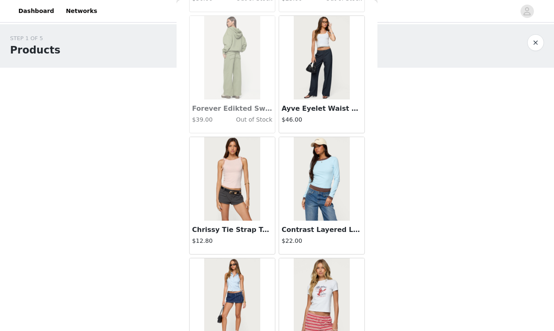
scroll to position [9002, 0]
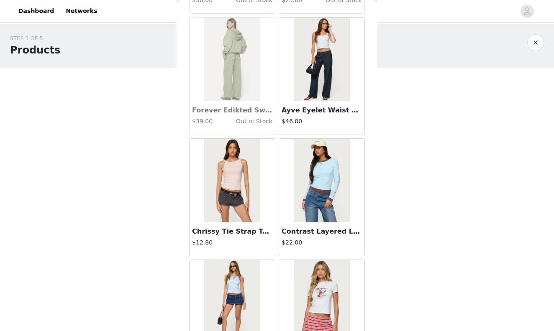
click at [305, 115] on h3 "Ayve Eyelet Waist Straight Leg Pants" at bounding box center [322, 110] width 80 height 10
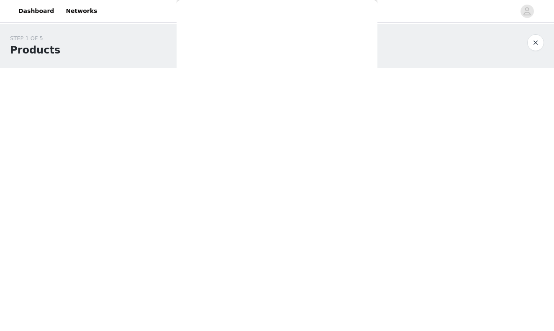
scroll to position [67, 0]
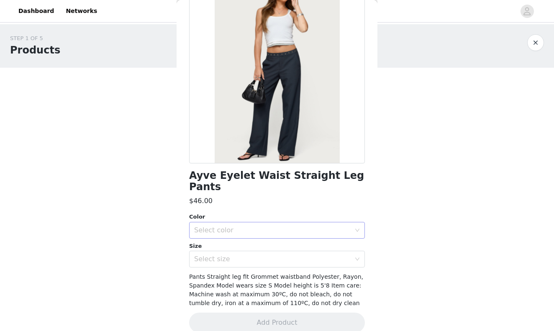
click at [251, 226] on div "Select color" at bounding box center [272, 230] width 156 height 8
click at [246, 235] on li "DARK GRAY" at bounding box center [277, 236] width 176 height 13
click at [246, 251] on div "Select size" at bounding box center [274, 259] width 160 height 16
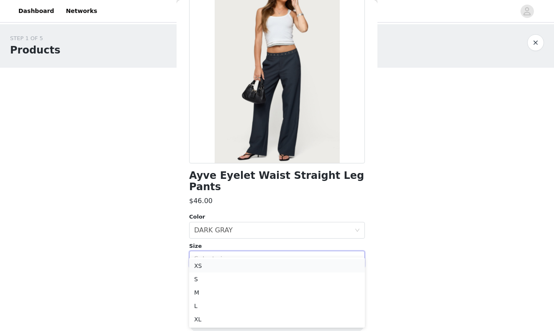
click at [231, 266] on li "XS" at bounding box center [277, 265] width 176 height 13
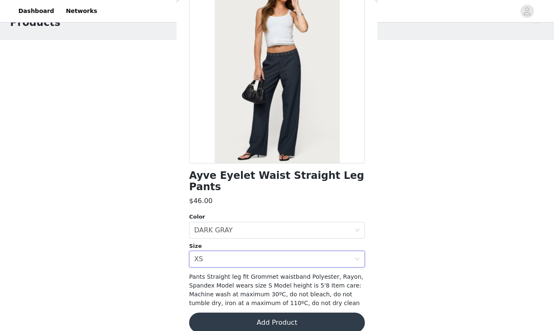
scroll to position [33, 0]
click at [264, 313] on button "Add Product" at bounding box center [277, 323] width 176 height 20
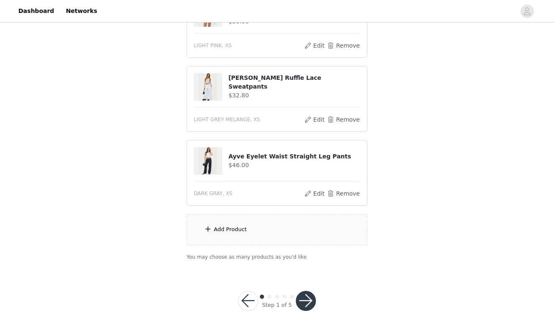
scroll to position [345, 0]
click at [235, 233] on div "Add Product" at bounding box center [230, 230] width 33 height 8
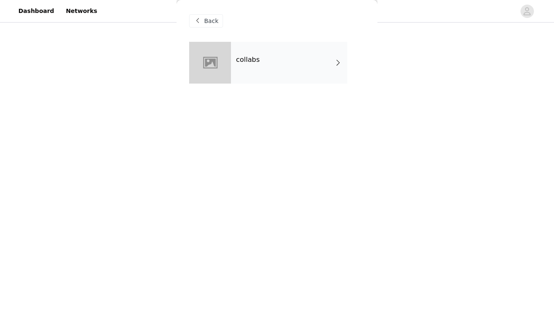
click at [312, 66] on div "collabs" at bounding box center [289, 63] width 116 height 42
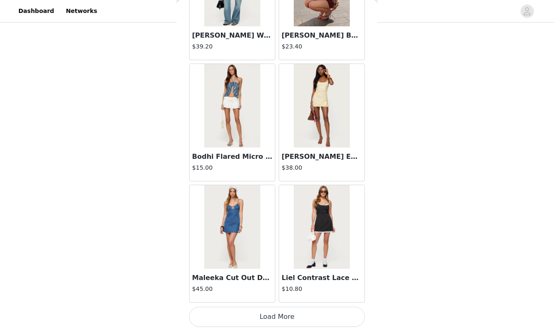
click at [300, 312] on button "Load More" at bounding box center [277, 317] width 176 height 20
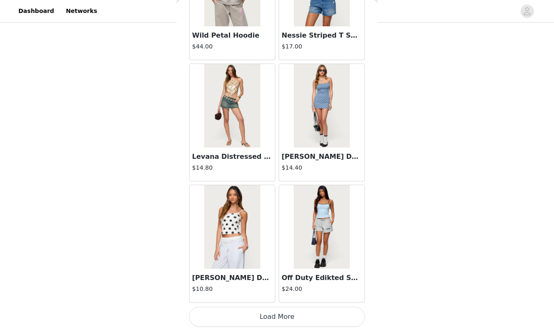
click at [290, 314] on button "Load More" at bounding box center [277, 317] width 176 height 20
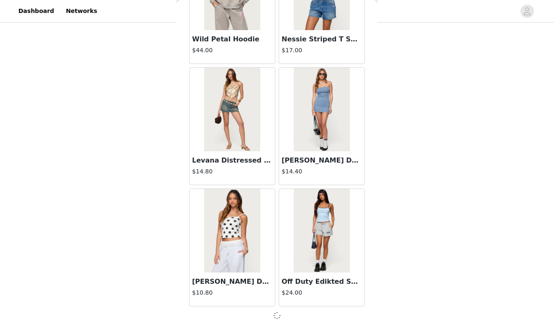
scroll to position [2158, 0]
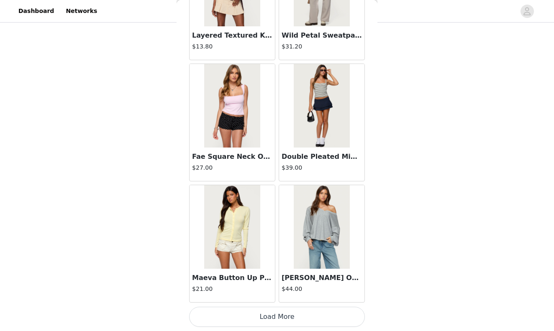
click at [295, 310] on button "Load More" at bounding box center [277, 317] width 176 height 20
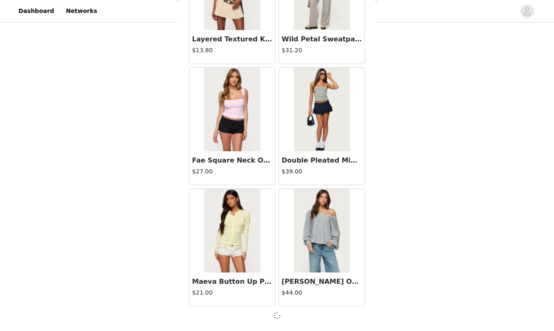
scroll to position [345, 0]
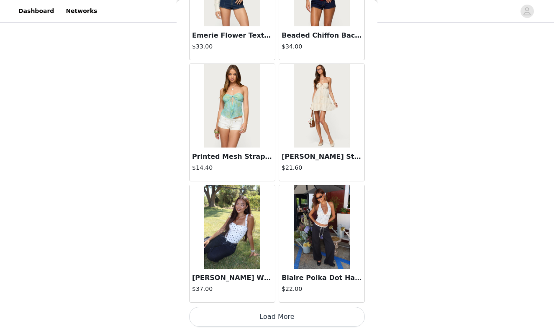
click at [288, 316] on button "Load More" at bounding box center [277, 317] width 176 height 20
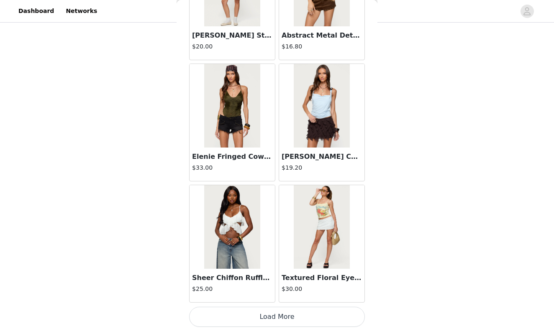
scroll to position [5801, 0]
click at [291, 317] on button "Load More" at bounding box center [277, 317] width 176 height 20
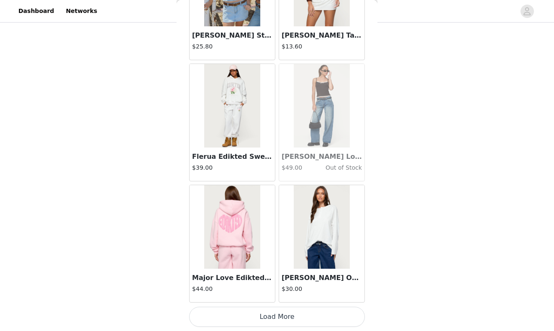
scroll to position [345, 0]
click at [288, 312] on button "Load More" at bounding box center [277, 317] width 176 height 20
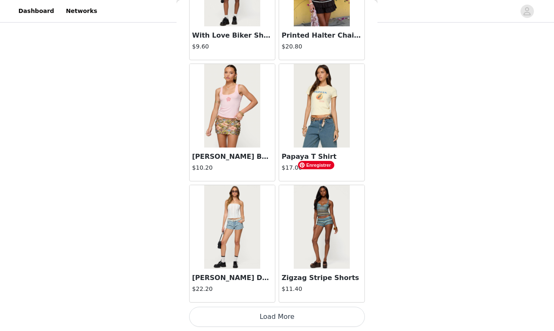
scroll to position [8227, 0]
click at [280, 309] on button "Load More" at bounding box center [277, 317] width 176 height 20
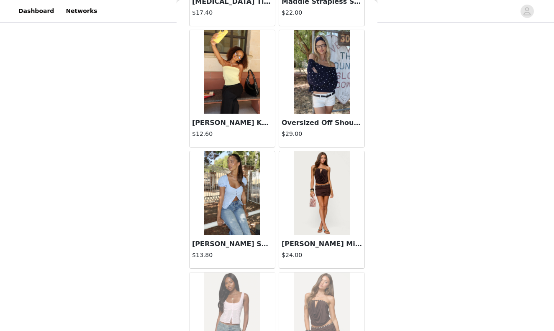
scroll to position [8629, 0]
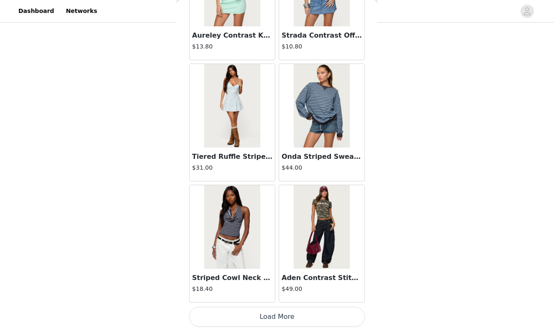
click at [298, 313] on button "Load More" at bounding box center [277, 317] width 176 height 20
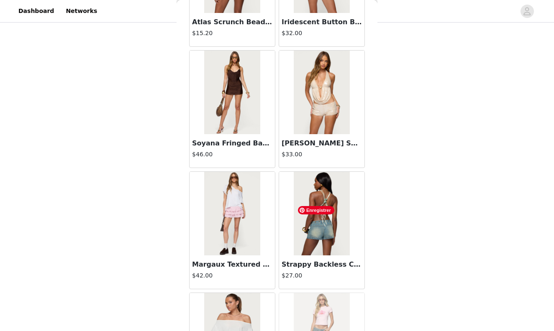
scroll to position [10061, 0]
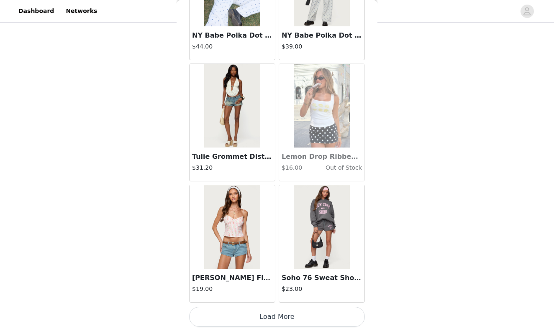
click at [286, 316] on button "Load More" at bounding box center [277, 317] width 176 height 20
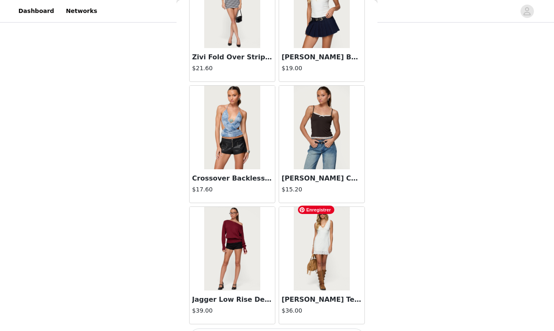
scroll to position [345, 0]
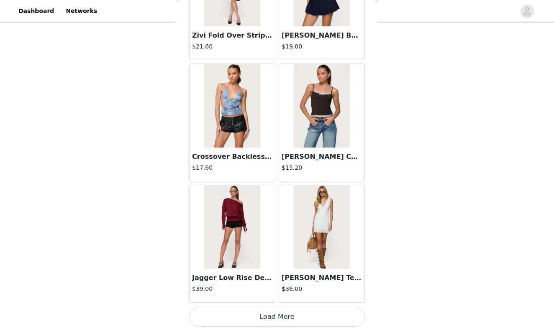
click at [280, 313] on button "Load More" at bounding box center [277, 317] width 176 height 20
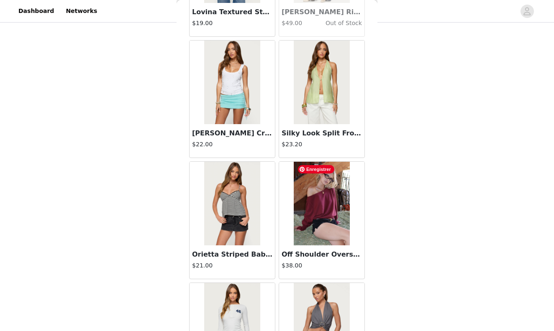
scroll to position [12255, 0]
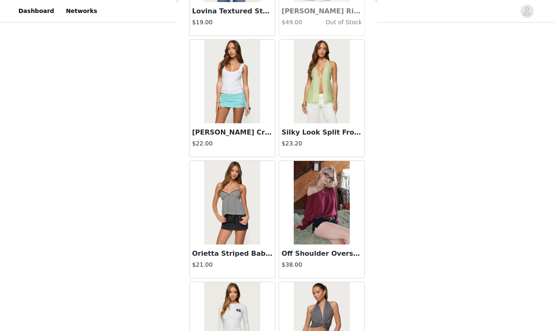
click at [312, 254] on h3 "Off Shoulder Oversized Sweater" at bounding box center [322, 254] width 80 height 10
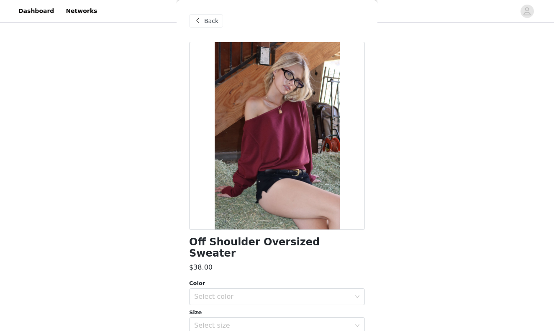
scroll to position [0, 0]
click at [210, 19] on span "Back" at bounding box center [211, 21] width 14 height 9
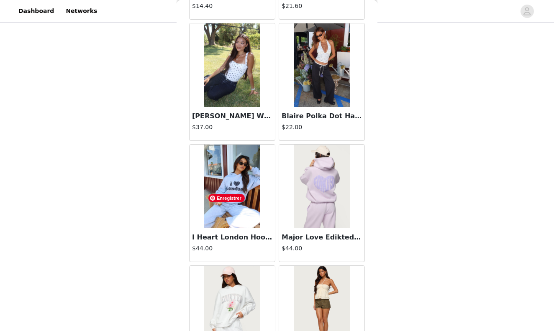
scroll to position [4753, 0]
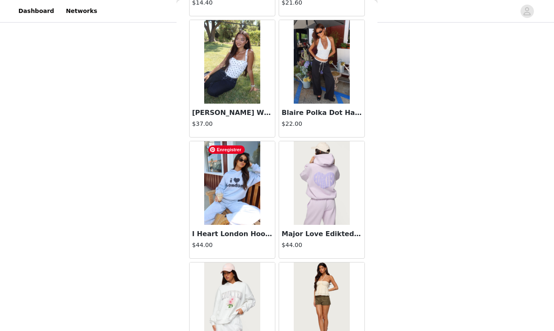
click at [239, 207] on img at bounding box center [232, 183] width 56 height 84
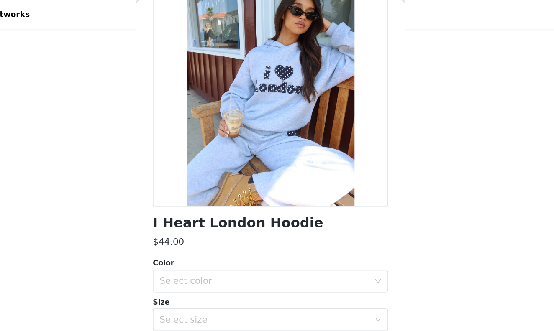
scroll to position [75, 0]
click at [194, 208] on div "Select color" at bounding box center [272, 210] width 156 height 8
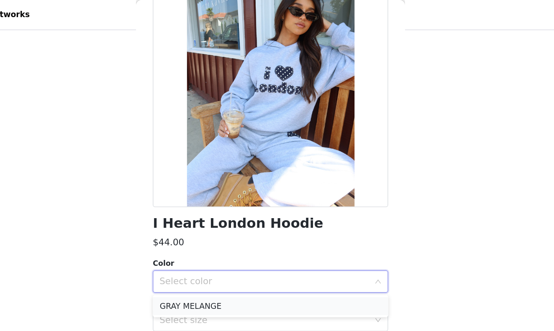
click at [189, 230] on li "GRAY MELANGE" at bounding box center [277, 228] width 176 height 13
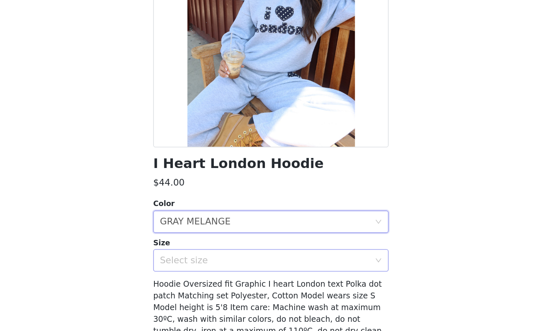
click at [225, 235] on div "Select size" at bounding box center [272, 239] width 156 height 8
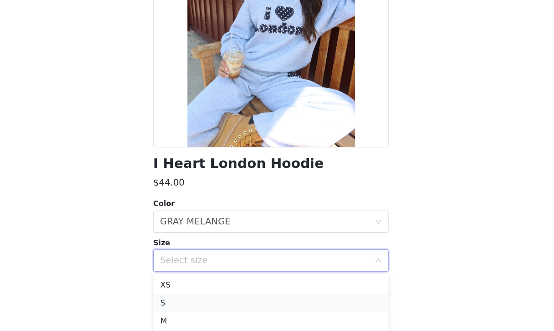
click at [209, 264] on li "S" at bounding box center [277, 270] width 176 height 13
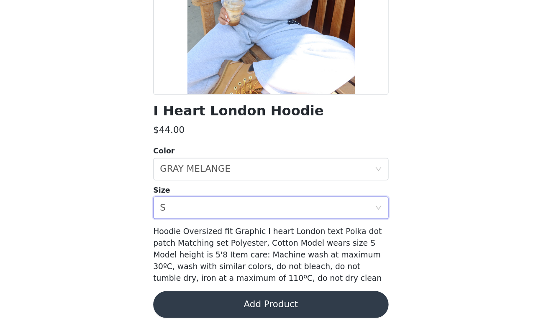
scroll to position [345, 0]
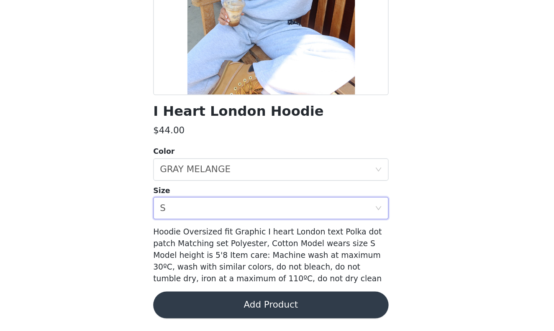
click at [233, 302] on button "Add Product" at bounding box center [277, 312] width 176 height 20
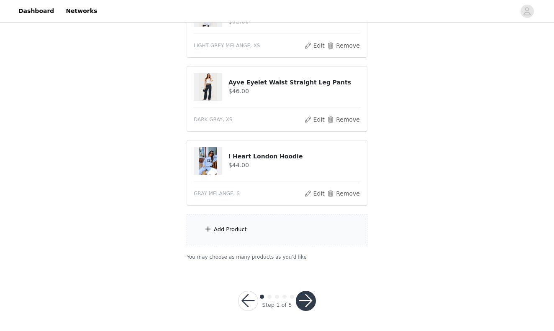
scroll to position [419, 0]
click at [305, 301] on button "button" at bounding box center [306, 302] width 20 height 20
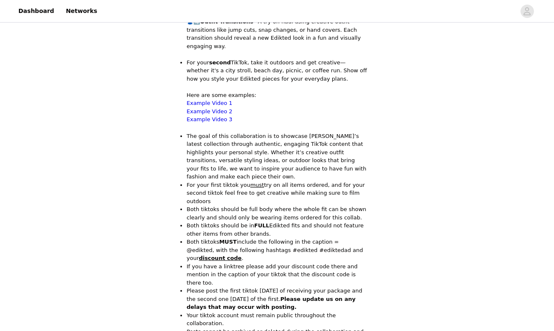
scroll to position [316, 0]
click at [212, 100] on link "Example Video 1" at bounding box center [210, 103] width 46 height 6
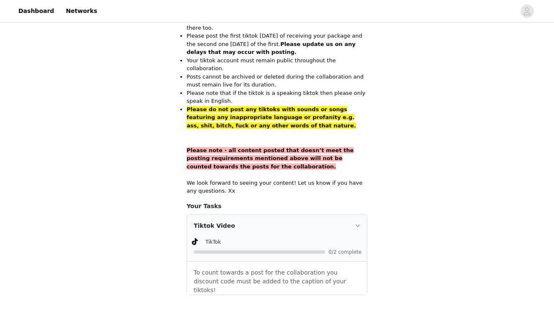
scroll to position [570, 0]
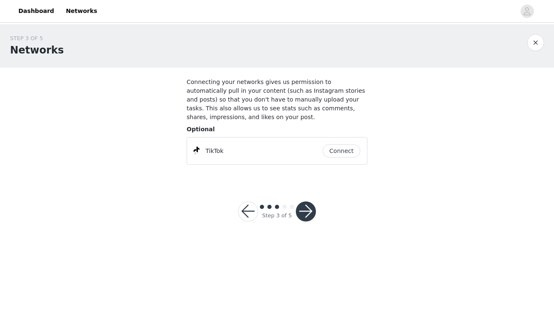
click at [303, 209] on button "button" at bounding box center [306, 212] width 20 height 20
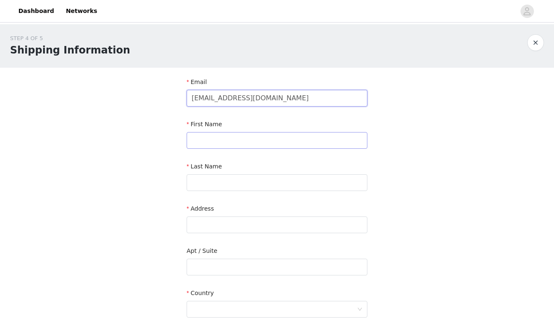
type input "[EMAIL_ADDRESS][DOMAIN_NAME]"
type input "Eva"
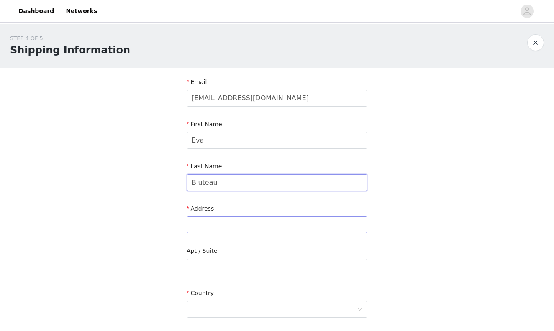
type input "Bluteau"
type input "[STREET_ADDRESS]"
click at [222, 269] on input "text" at bounding box center [277, 267] width 181 height 17
click at [216, 307] on div at bounding box center [274, 310] width 165 height 16
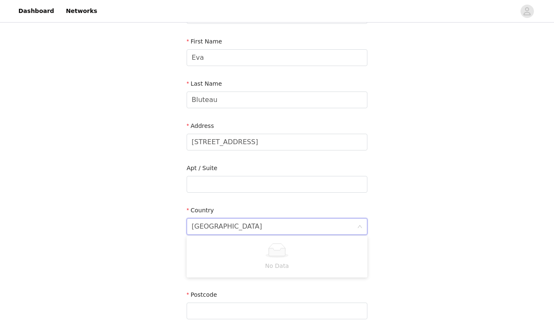
scroll to position [91, 0]
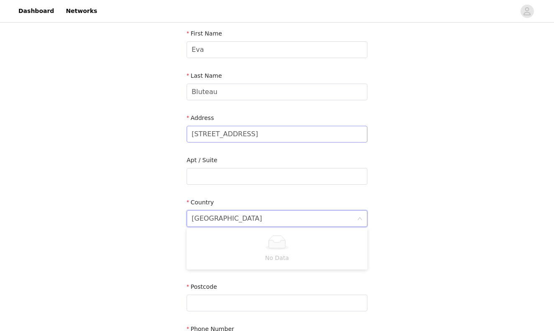
type input "[GEOGRAPHIC_DATA]"
click at [317, 135] on input "[STREET_ADDRESS]" at bounding box center [277, 134] width 181 height 17
type input "[STREET_ADDRESS]"
click at [245, 215] on div at bounding box center [274, 219] width 165 height 16
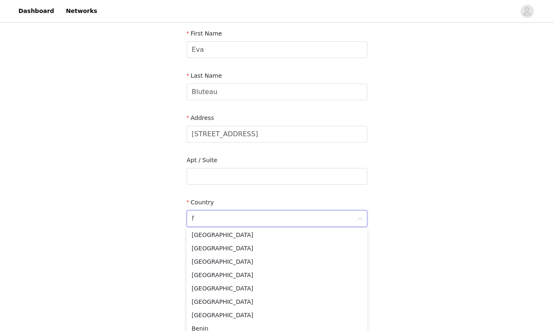
scroll to position [2, 0]
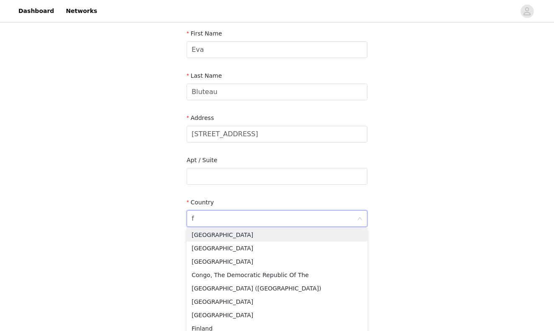
type input "fr"
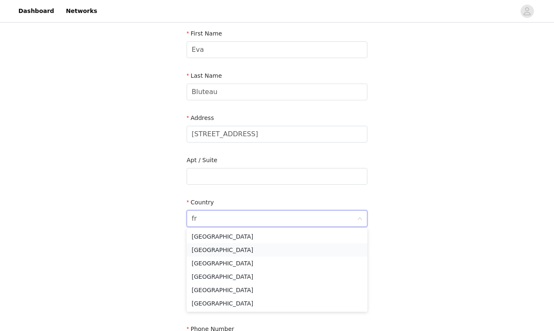
click at [228, 251] on li "[GEOGRAPHIC_DATA]" at bounding box center [277, 249] width 181 height 13
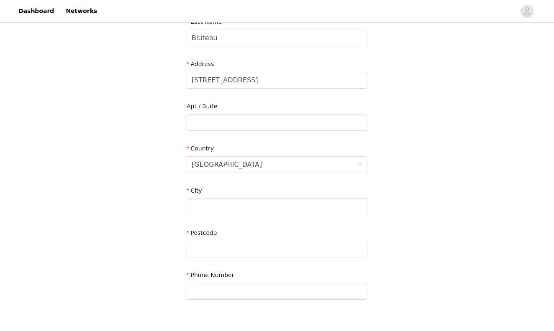
scroll to position [146, 0]
type input "t"
type input "Tours"
type input "37510"
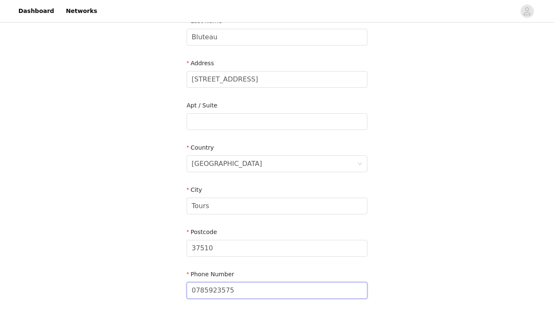
scroll to position [197, 0]
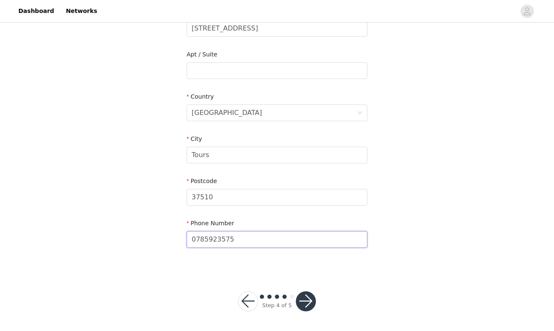
type input "0785923575"
click at [298, 300] on button "button" at bounding box center [306, 302] width 20 height 20
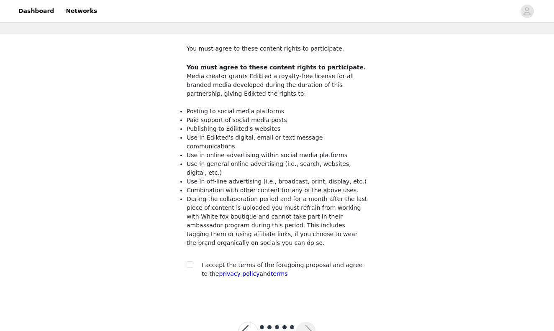
scroll to position [34, 0]
click at [195, 260] on div at bounding box center [193, 264] width 12 height 9
click at [191, 261] on input "checkbox" at bounding box center [190, 264] width 6 height 6
checkbox input "true"
click at [307, 321] on button "button" at bounding box center [306, 331] width 20 height 20
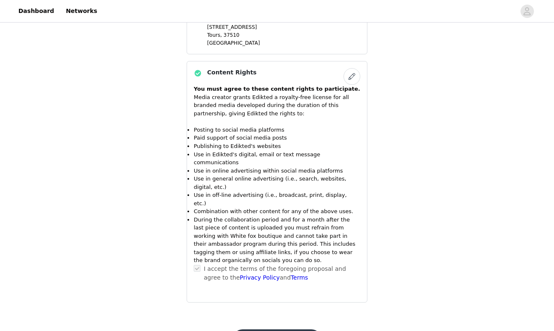
scroll to position [770, 0]
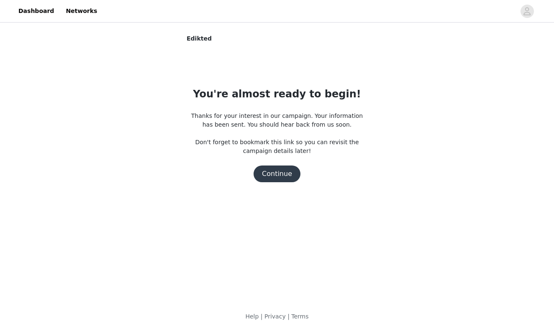
scroll to position [0, 0]
click at [281, 168] on button "Continue" at bounding box center [276, 174] width 47 height 17
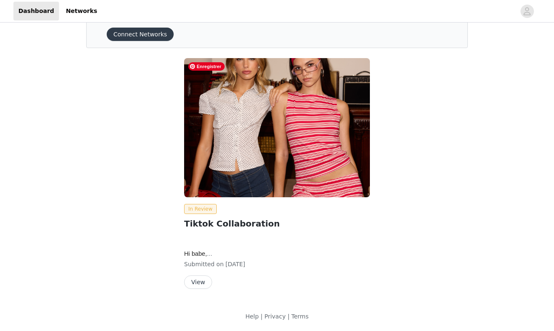
scroll to position [36, 0]
